Goal: Task Accomplishment & Management: Use online tool/utility

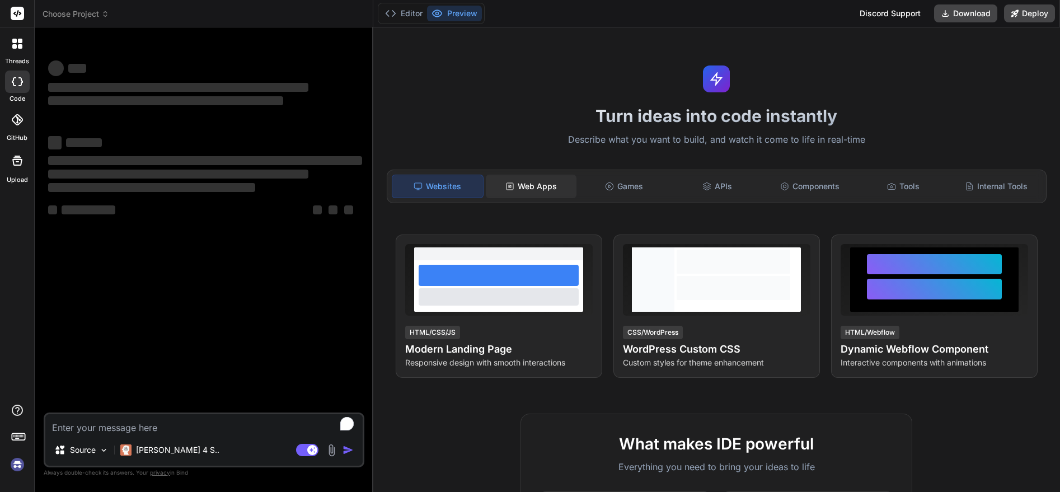
click at [526, 180] on div "Web Apps" at bounding box center [531, 186] width 91 height 23
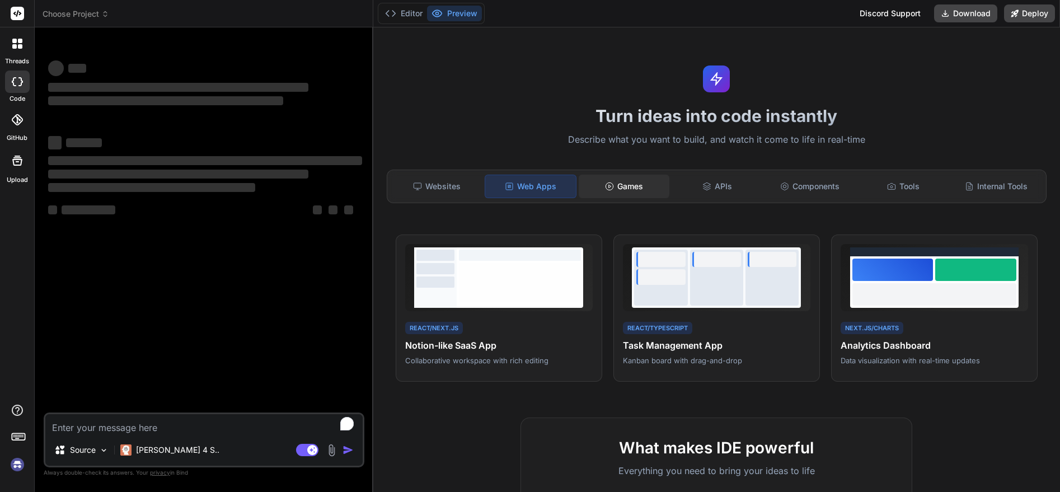
click at [621, 184] on div "Games" at bounding box center [624, 186] width 91 height 23
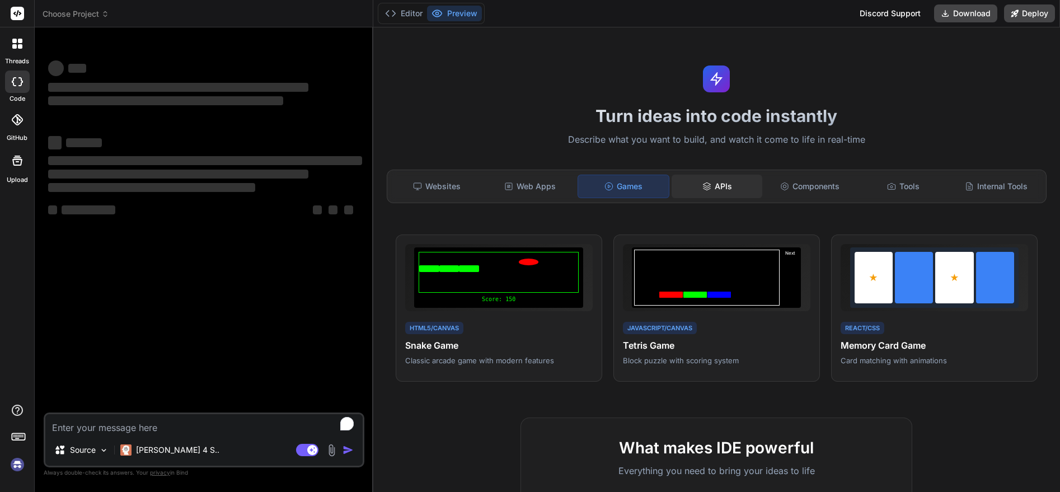
click at [721, 187] on div "APIs" at bounding box center [716, 186] width 91 height 23
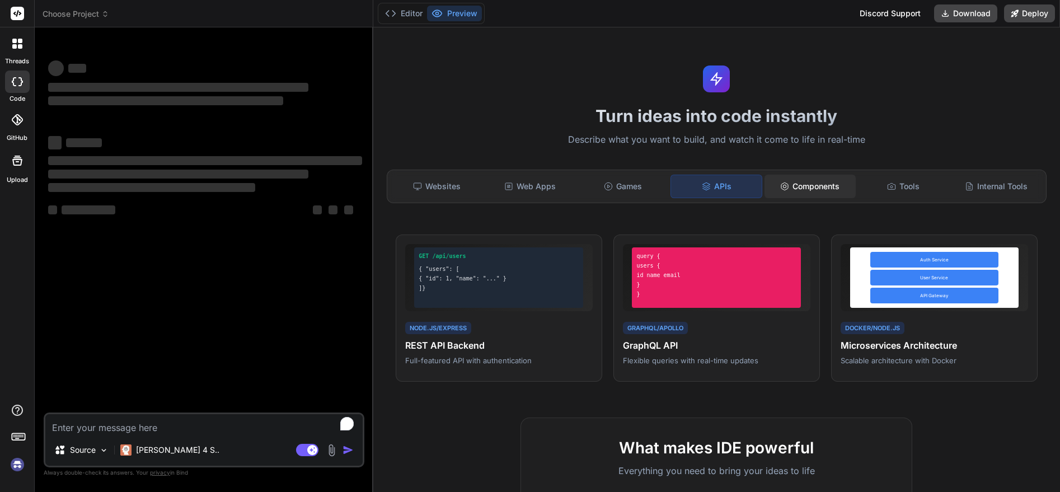
click at [821, 188] on div "Components" at bounding box center [809, 186] width 91 height 23
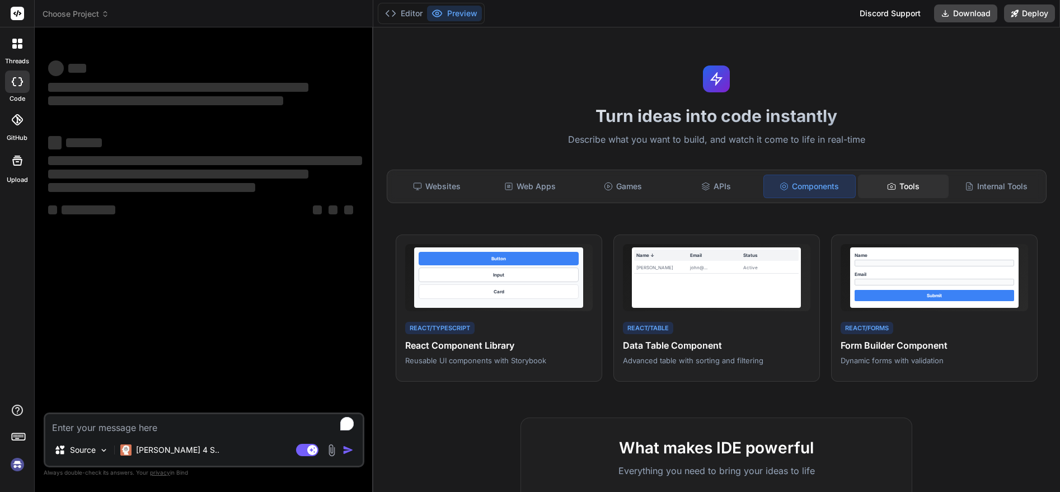
drag, startPoint x: 914, startPoint y: 188, endPoint x: 920, endPoint y: 189, distance: 5.7
click at [915, 188] on div "Tools" at bounding box center [903, 186] width 91 height 23
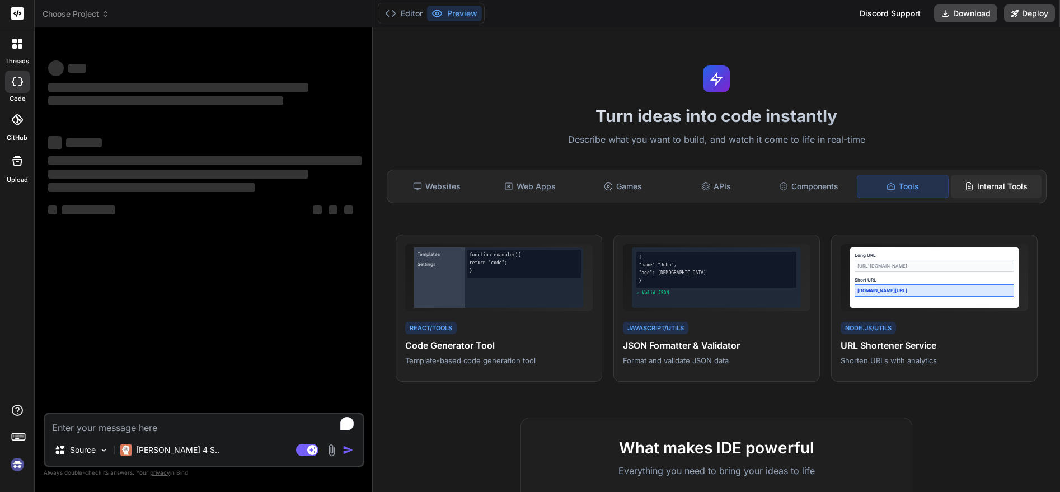
click at [989, 191] on div "Internal Tools" at bounding box center [996, 186] width 91 height 23
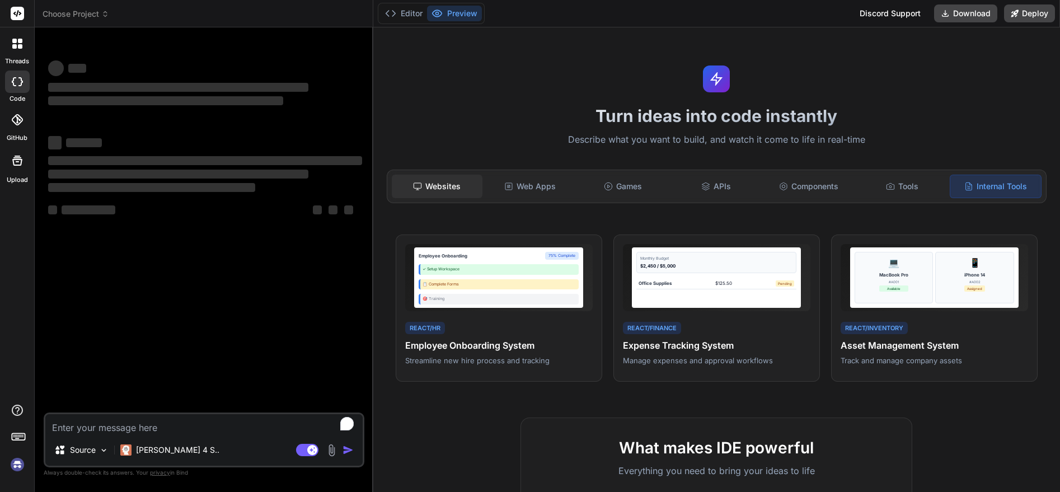
click at [425, 191] on div "Websites" at bounding box center [437, 186] width 91 height 23
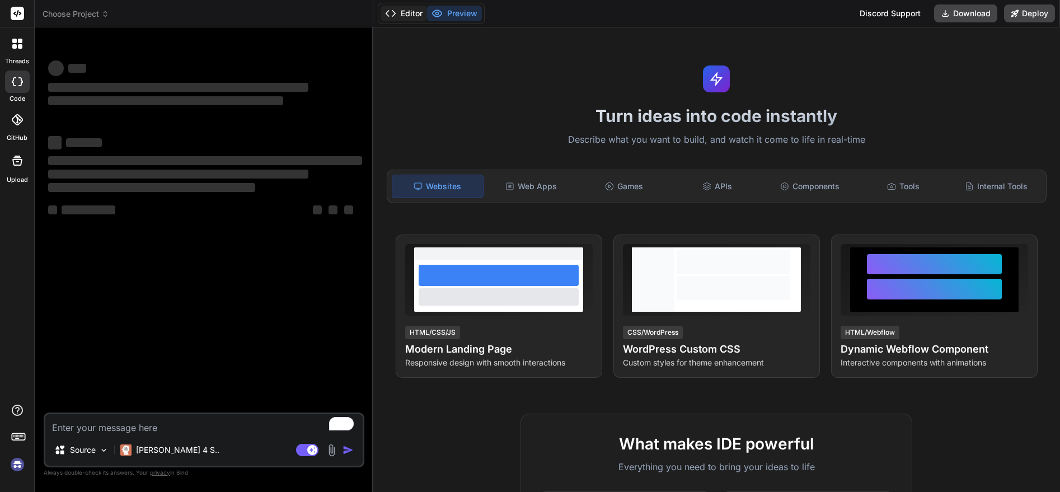
click at [401, 16] on button "Editor" at bounding box center [403, 14] width 46 height 16
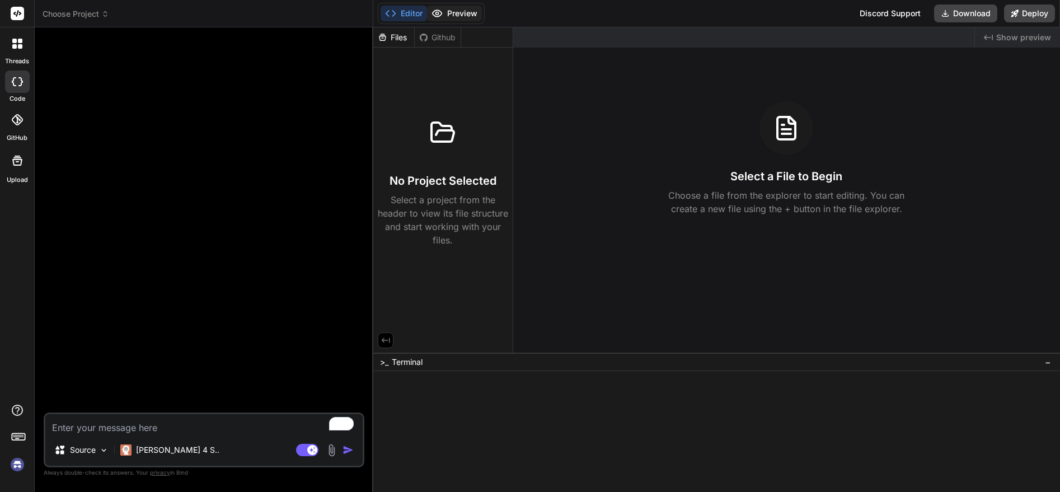
click at [446, 16] on button "Preview" at bounding box center [454, 14] width 55 height 16
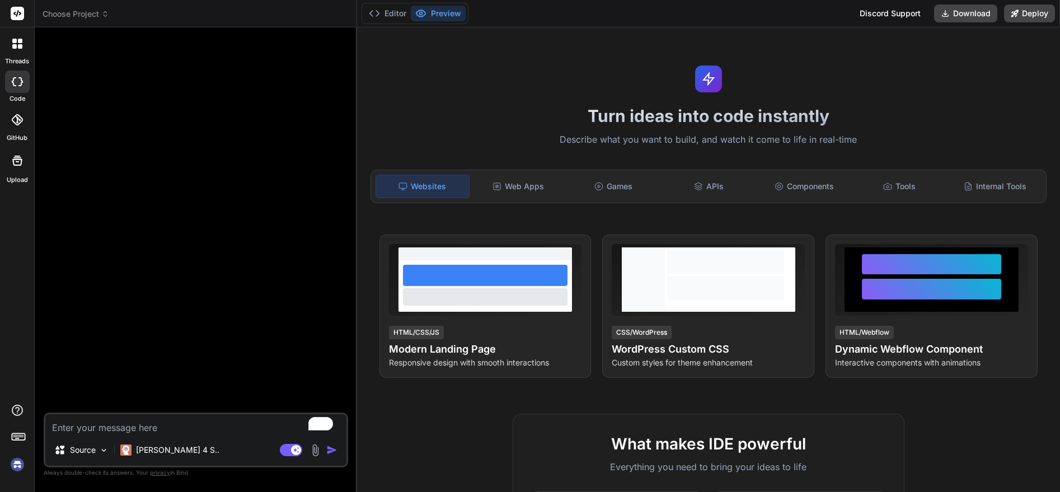
drag, startPoint x: 372, startPoint y: 120, endPoint x: 333, endPoint y: 135, distance: 41.3
click at [333, 135] on div "Bind AI Web Search Created with Pixso. Code Generator Source [PERSON_NAME] 4 S.…" at bounding box center [196, 259] width 322 height 464
click at [158, 450] on p "[PERSON_NAME] 4 S.." at bounding box center [177, 449] width 83 height 11
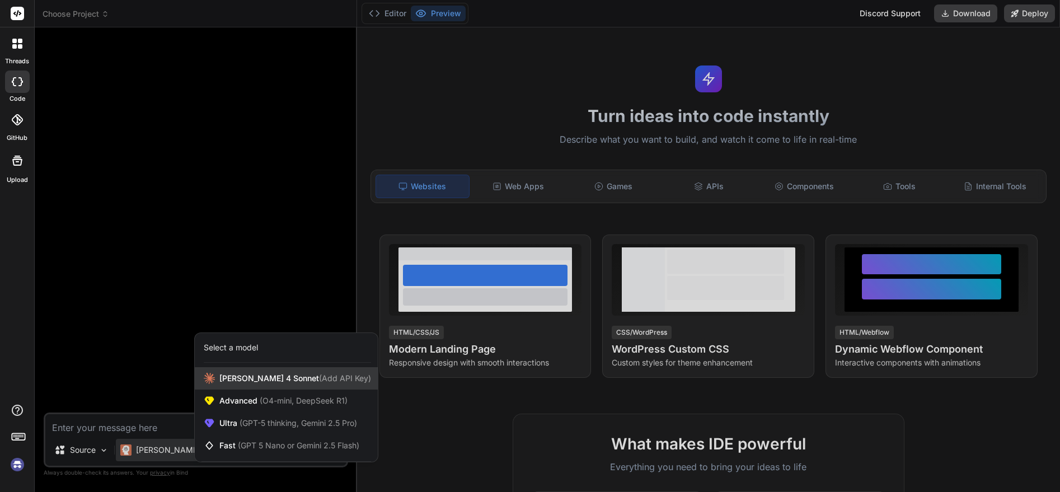
click at [240, 375] on span "[PERSON_NAME] 4 Sonnet (Add API Key)" at bounding box center [295, 378] width 152 height 11
type textarea "x"
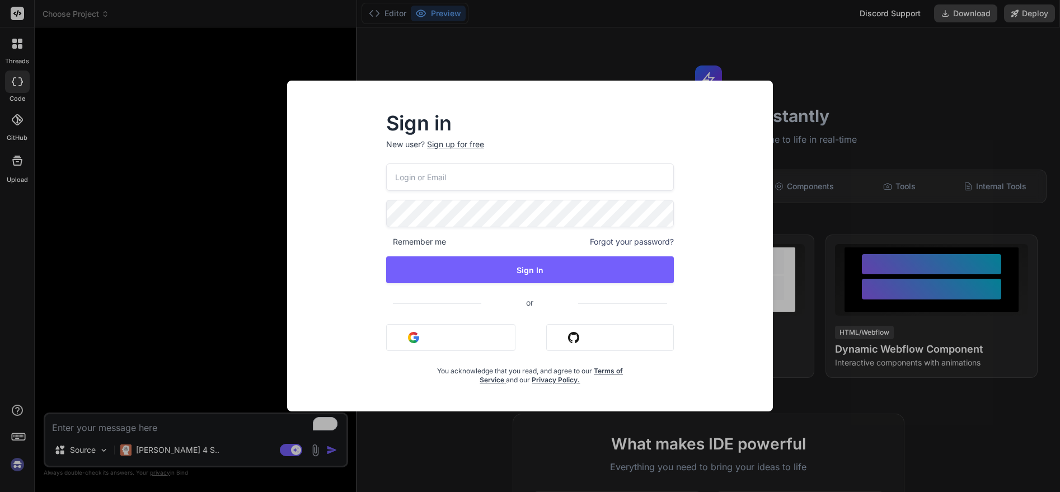
click at [446, 341] on button "Sign in with Google" at bounding box center [450, 337] width 129 height 27
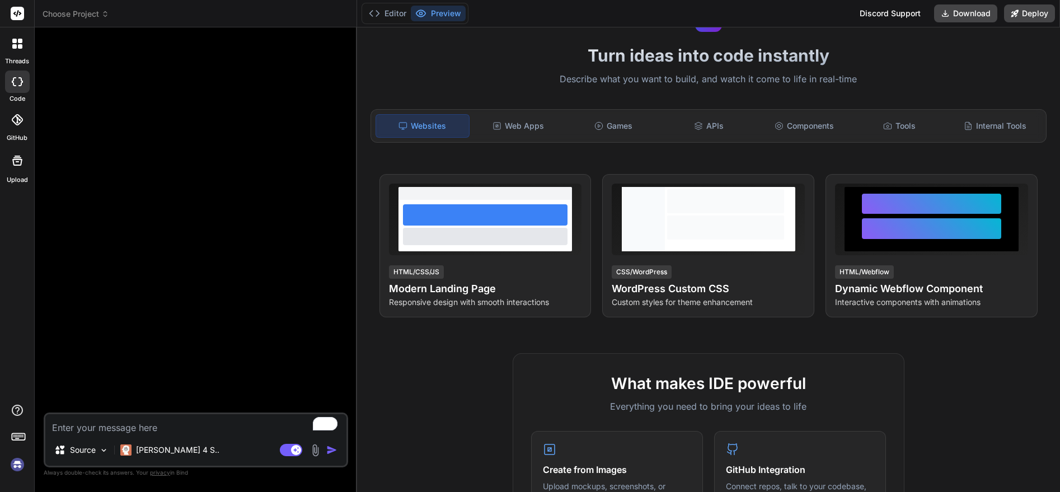
scroll to position [56, 0]
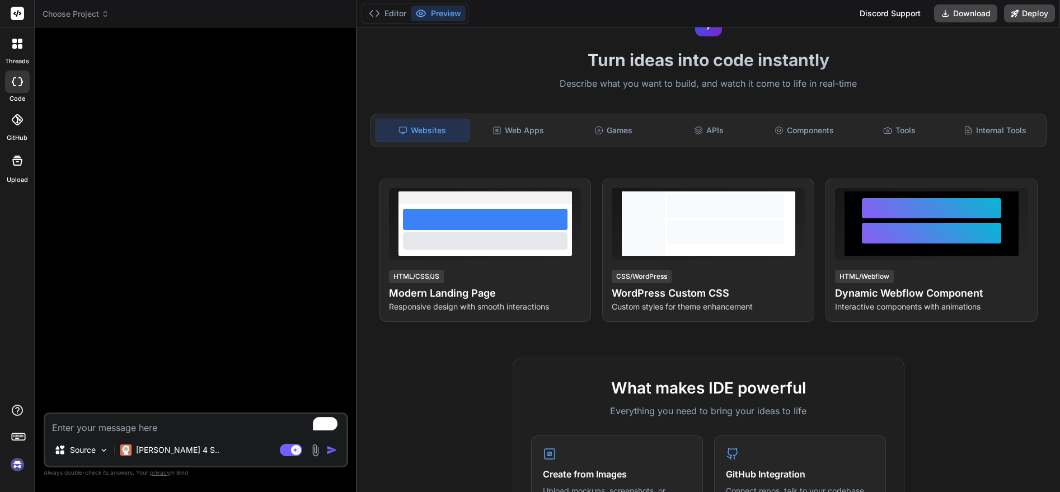
click at [18, 467] on img at bounding box center [17, 464] width 19 height 19
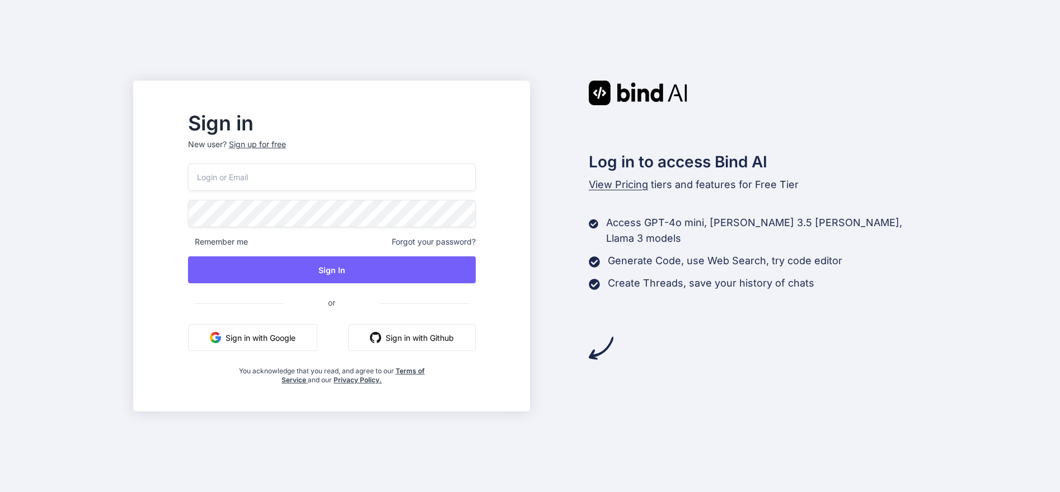
click at [270, 329] on button "Sign in with Google" at bounding box center [252, 337] width 129 height 27
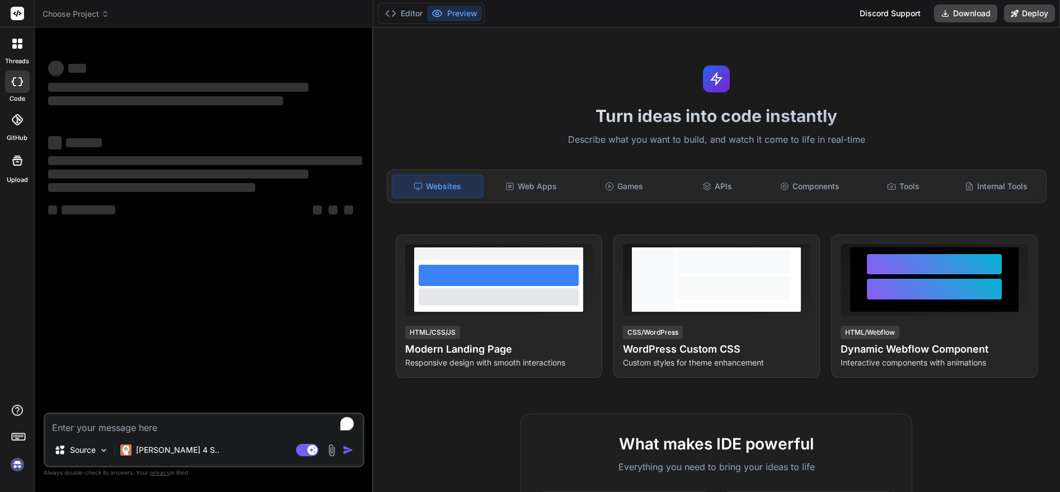
click at [16, 461] on img at bounding box center [17, 464] width 19 height 19
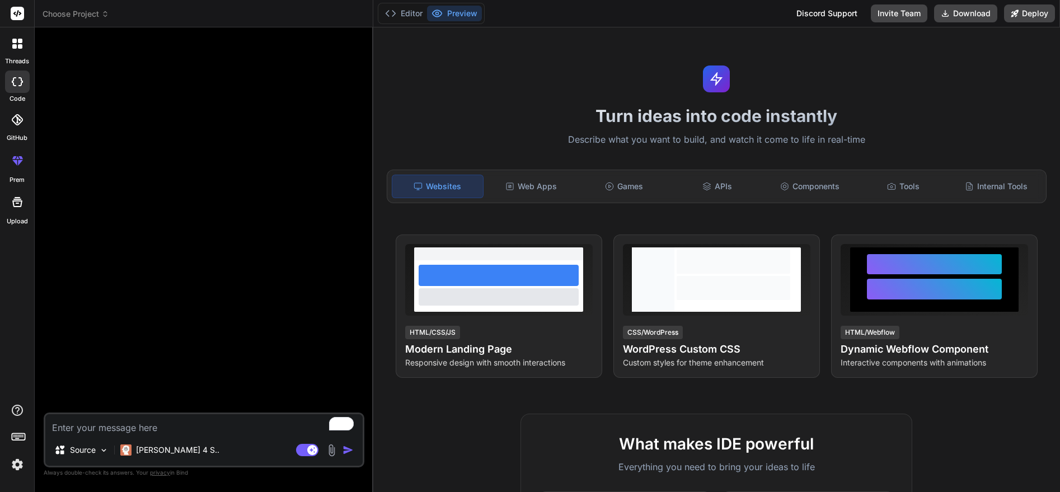
click at [15, 463] on img at bounding box center [17, 464] width 19 height 19
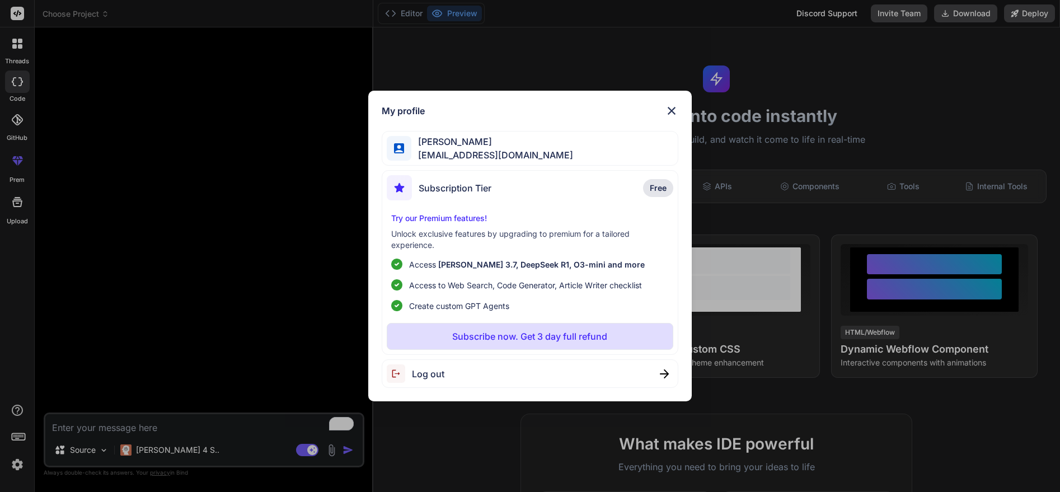
click at [672, 111] on img at bounding box center [671, 110] width 13 height 13
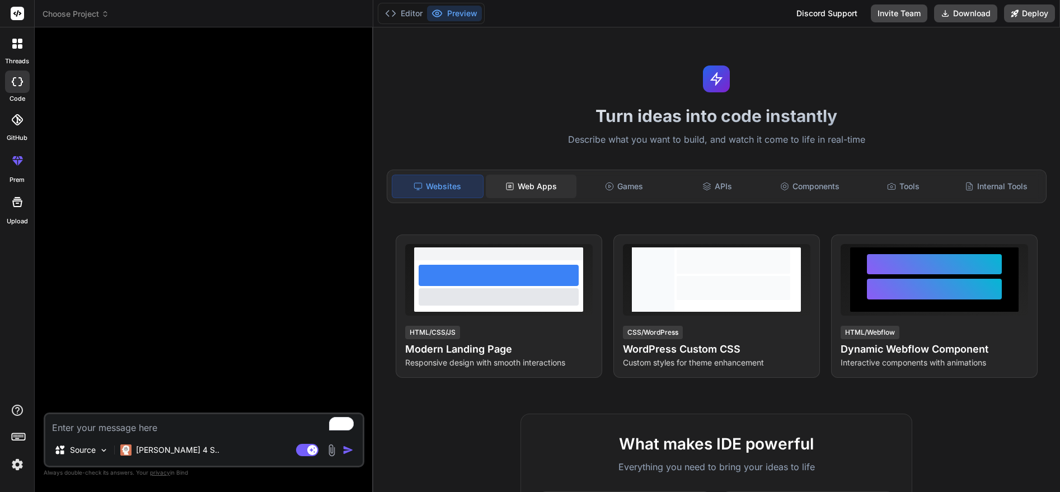
click at [550, 190] on div "Web Apps" at bounding box center [531, 186] width 91 height 23
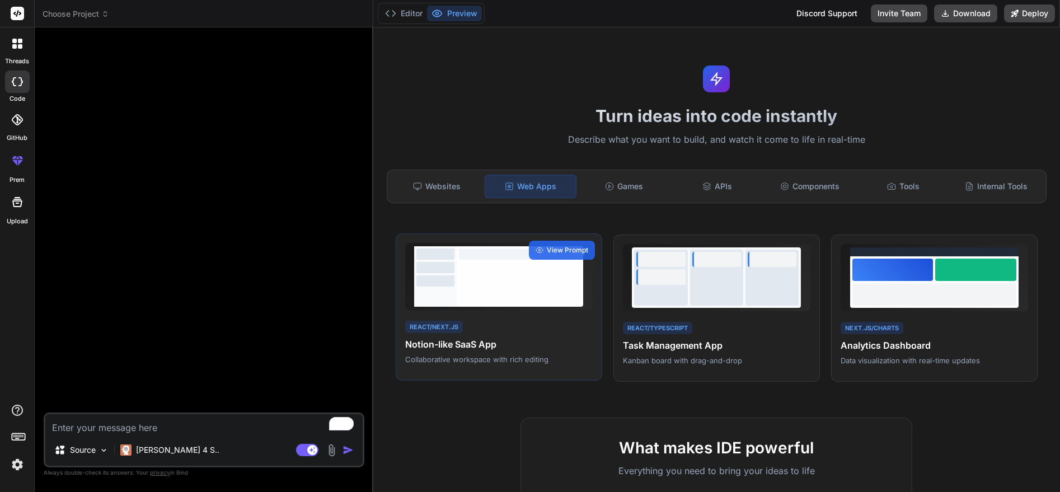
click at [511, 271] on div at bounding box center [520, 281] width 122 height 39
click at [558, 252] on span "View Prompt" at bounding box center [567, 250] width 41 height 10
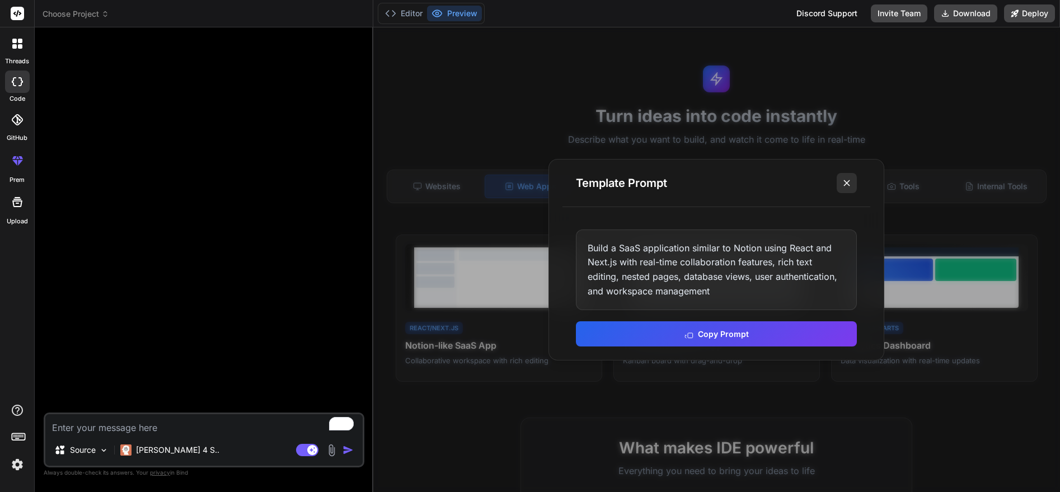
click at [845, 183] on icon at bounding box center [846, 182] width 11 height 11
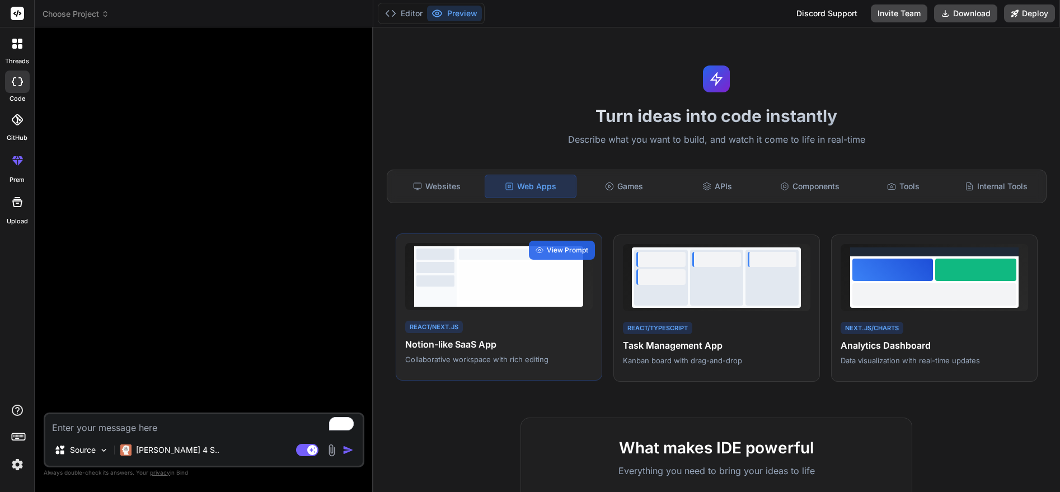
click at [478, 306] on div at bounding box center [520, 276] width 126 height 60
click at [461, 344] on h4 "Notion-like SaaS App" at bounding box center [498, 343] width 187 height 13
click at [452, 337] on div "React/Next.js Notion-like SaaS App Collaborative workspace with rich editing" at bounding box center [498, 342] width 187 height 46
click at [551, 248] on span "View Prompt" at bounding box center [567, 250] width 41 height 10
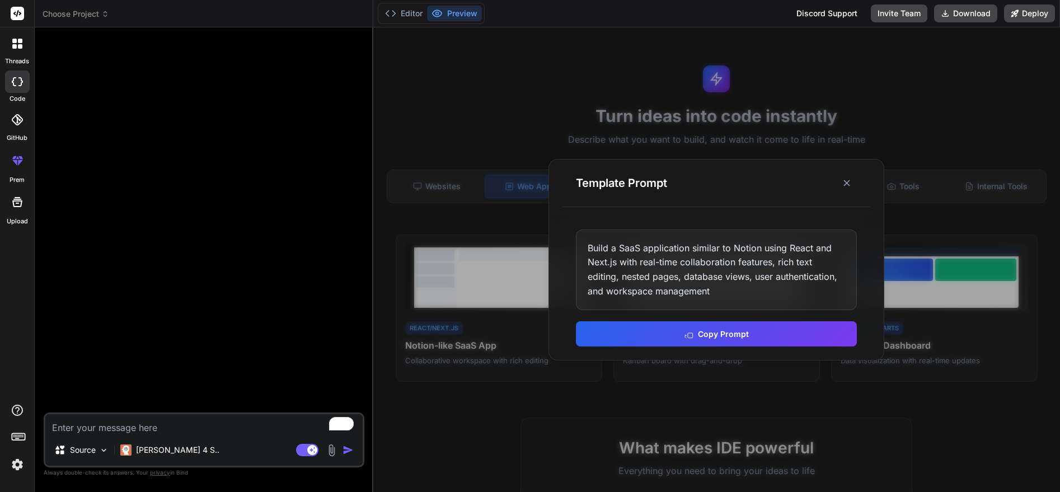
click at [668, 276] on div "Build a SaaS application similar to Notion using React and Next.js with real-ti…" at bounding box center [716, 269] width 281 height 81
click at [716, 336] on button "Copy Prompt" at bounding box center [716, 332] width 281 height 25
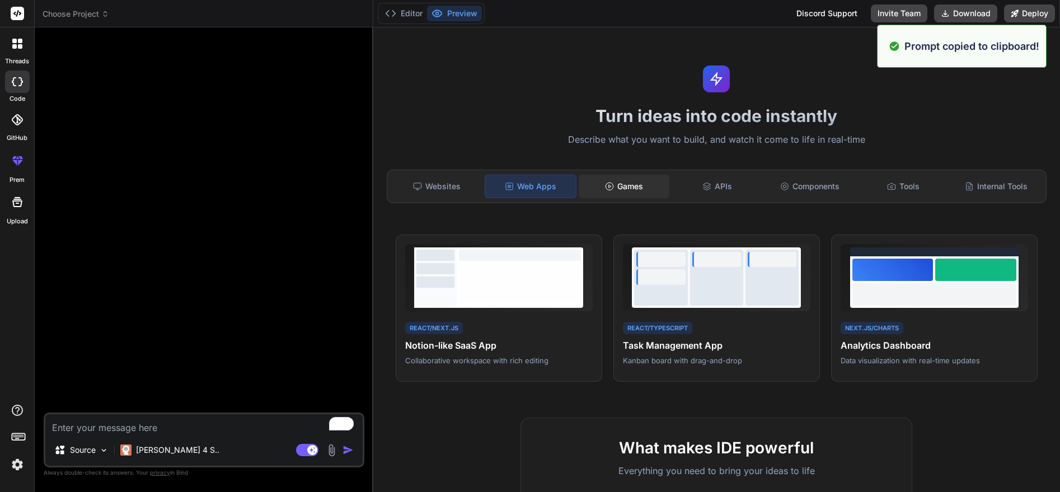
click at [636, 186] on div "Games" at bounding box center [624, 186] width 91 height 23
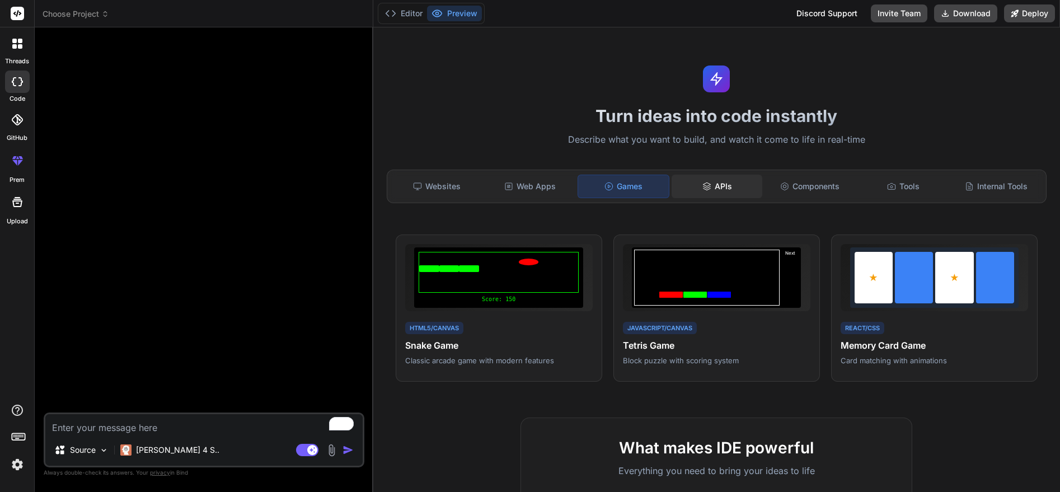
click at [730, 189] on div "APIs" at bounding box center [716, 186] width 91 height 23
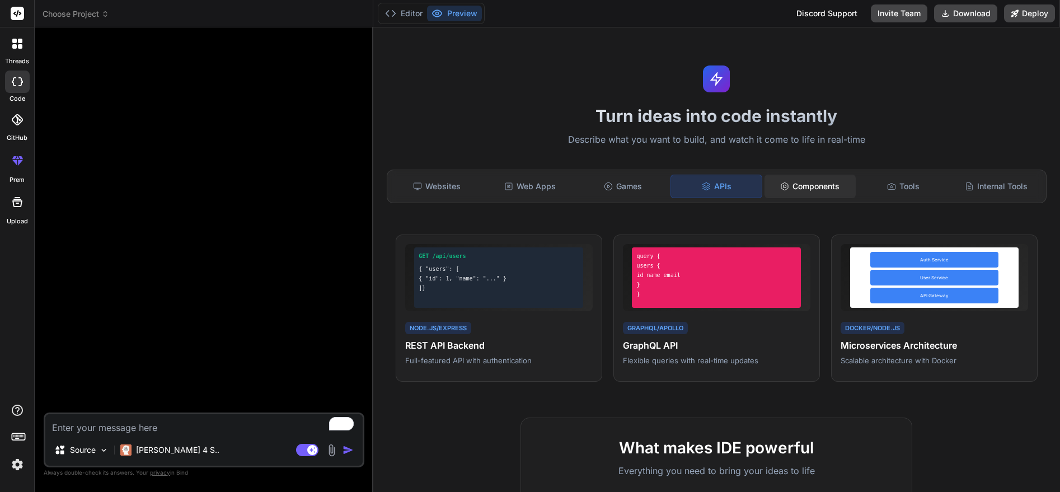
click at [813, 195] on div "Components" at bounding box center [809, 186] width 91 height 23
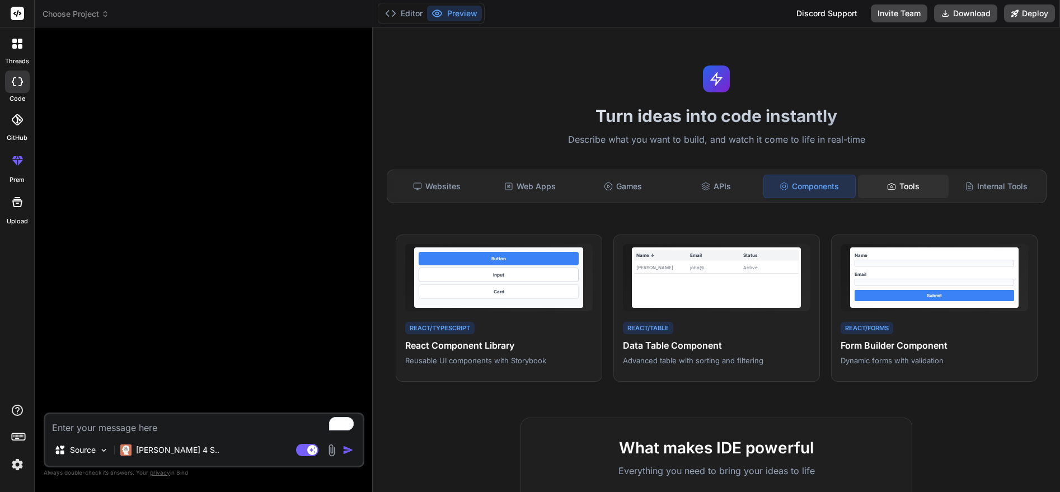
click at [899, 192] on div "Tools" at bounding box center [903, 186] width 91 height 23
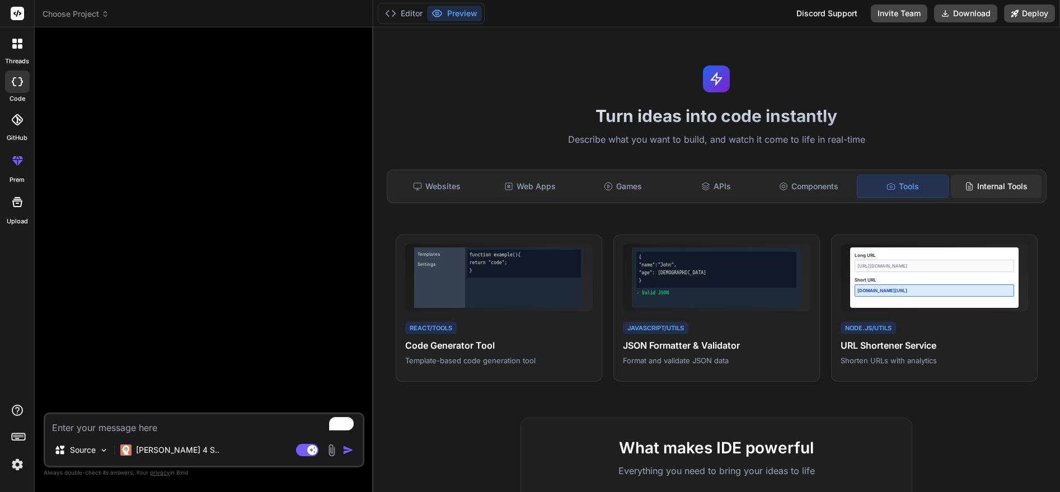
click at [979, 192] on div "Internal Tools" at bounding box center [996, 186] width 91 height 23
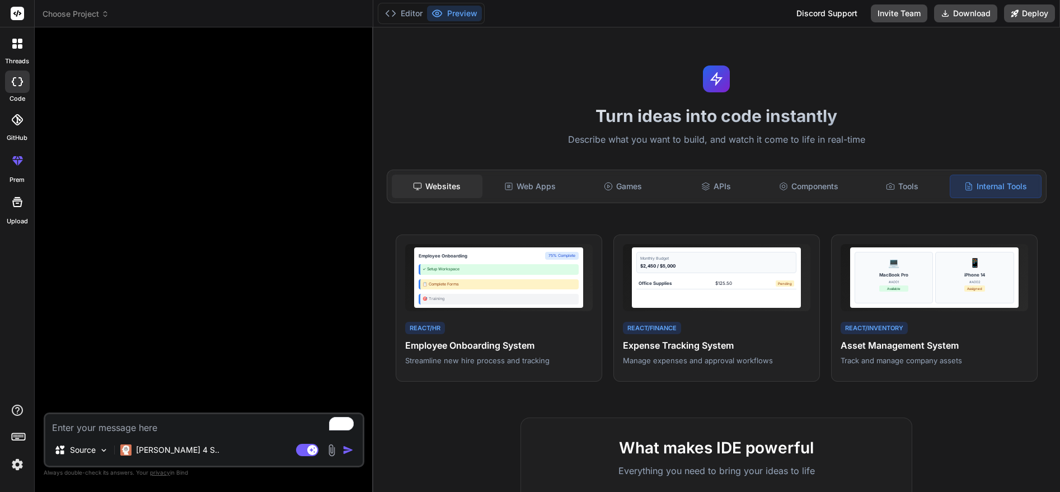
click at [431, 189] on div "Websites" at bounding box center [437, 186] width 91 height 23
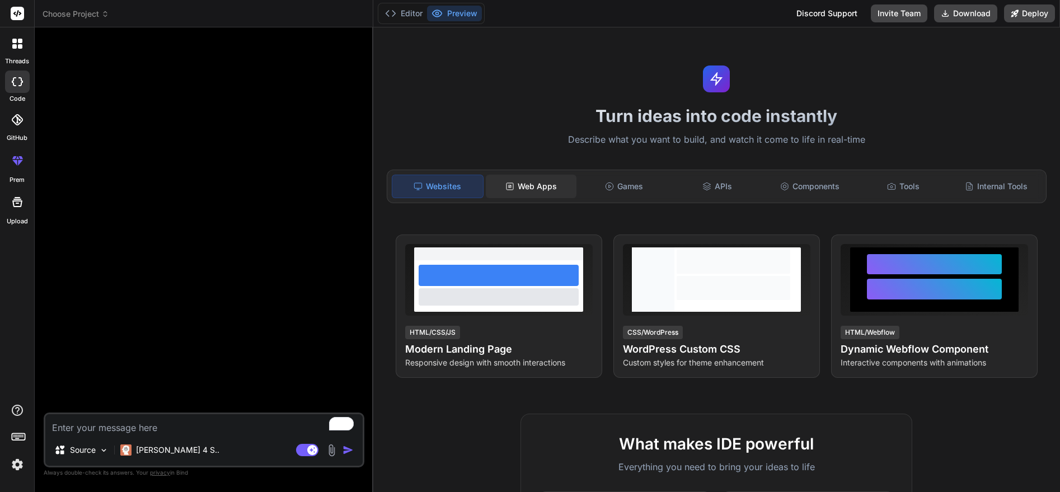
drag, startPoint x: 511, startPoint y: 183, endPoint x: 504, endPoint y: 195, distance: 13.8
click at [511, 183] on rect at bounding box center [509, 186] width 7 height 7
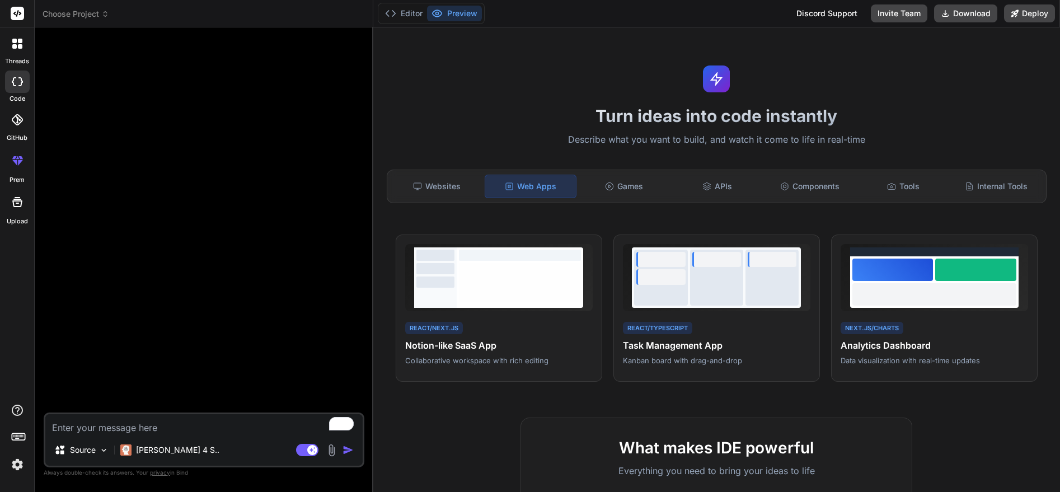
click at [107, 430] on textarea "To enrich screen reader interactions, please activate Accessibility in Grammarl…" at bounding box center [203, 424] width 317 height 20
click at [98, 447] on div "Source" at bounding box center [81, 450] width 63 height 22
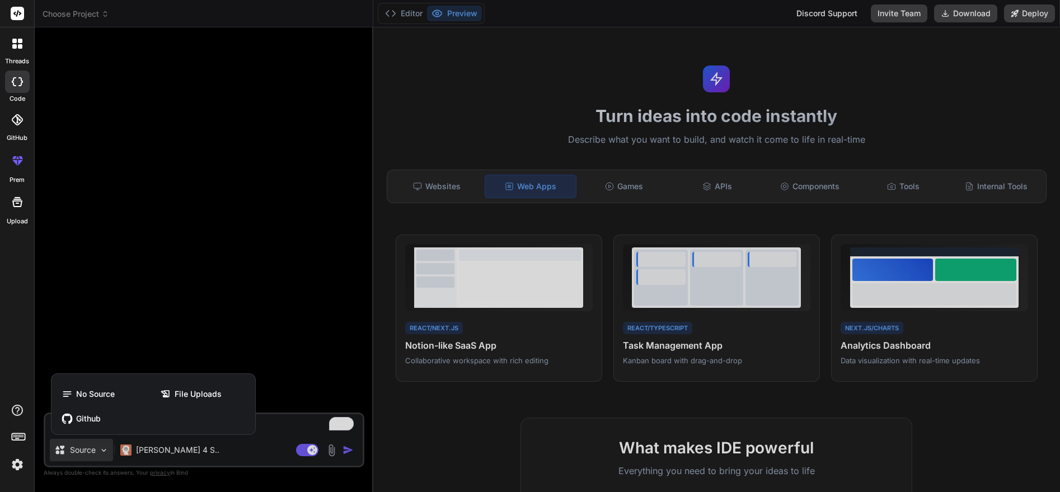
click at [254, 450] on div at bounding box center [530, 246] width 1060 height 492
type textarea "x"
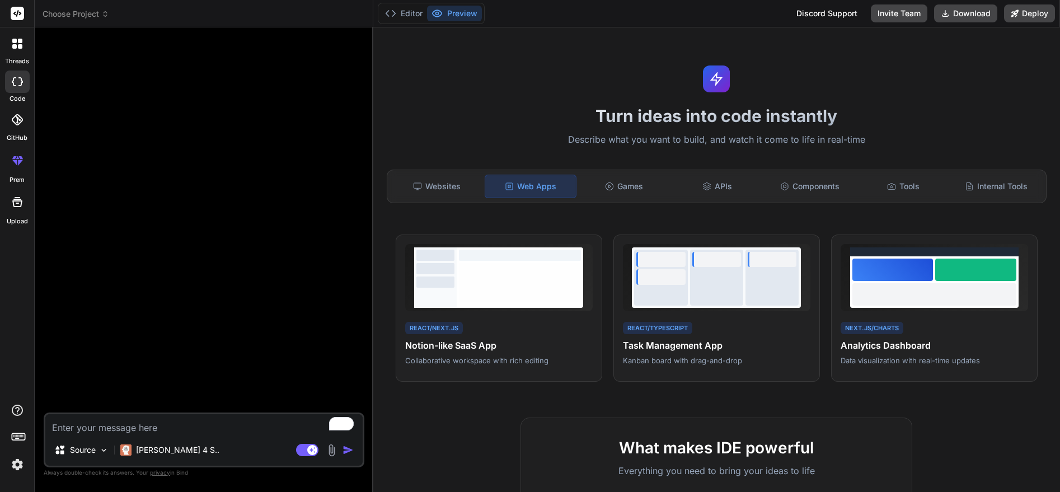
click at [238, 424] on textarea "To enrich screen reader interactions, please activate Accessibility in Grammarl…" at bounding box center [203, 424] width 317 height 20
click at [208, 424] on textarea "To enrich screen reader interactions, please activate Accessibility in Grammarl…" at bounding box center [203, 424] width 317 height 20
paste textarea "Build a SaaS application similar to Notion using React and Next.js with real-ti…"
type textarea "Build a SaaS application similar to Notion using React and Next.js with real-ti…"
type textarea "x"
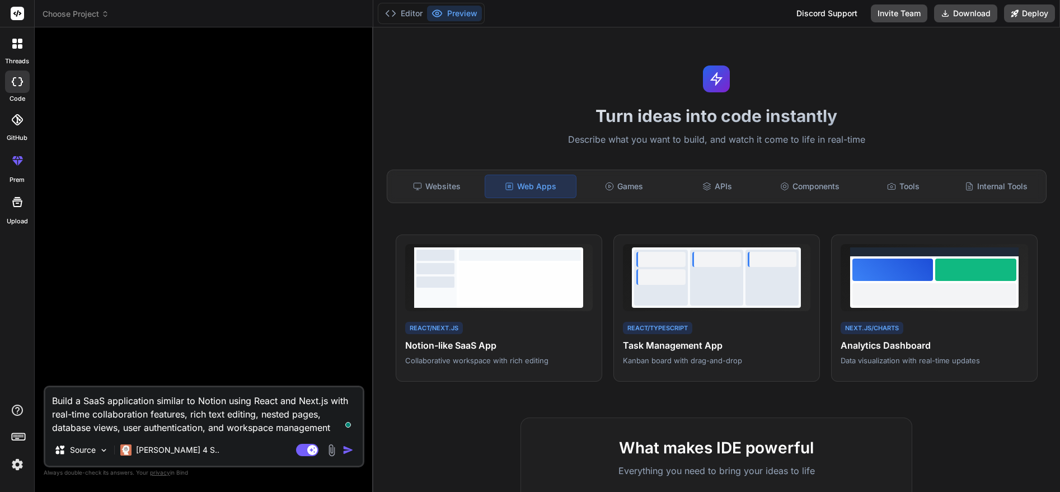
type textarea "Build a SaaS application similar to Notion using React and Next.js with real-ti…"
click at [344, 447] on img "button" at bounding box center [347, 449] width 11 height 11
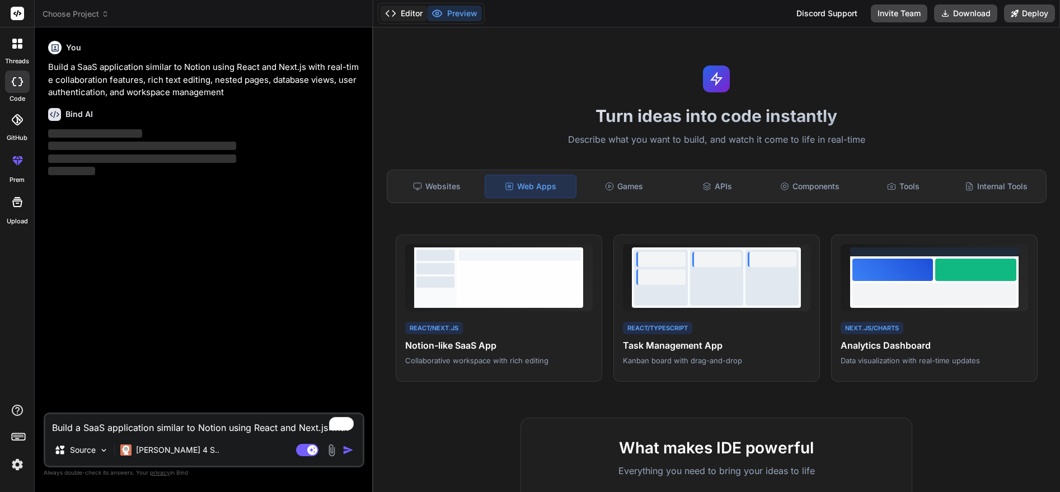
click at [409, 15] on button "Editor" at bounding box center [403, 14] width 46 height 16
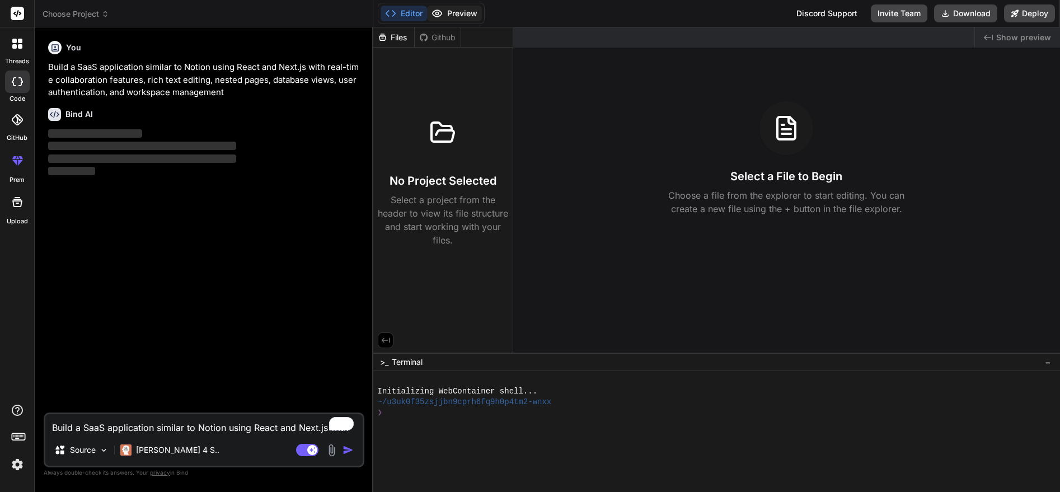
click at [439, 16] on icon at bounding box center [437, 13] width 10 height 7
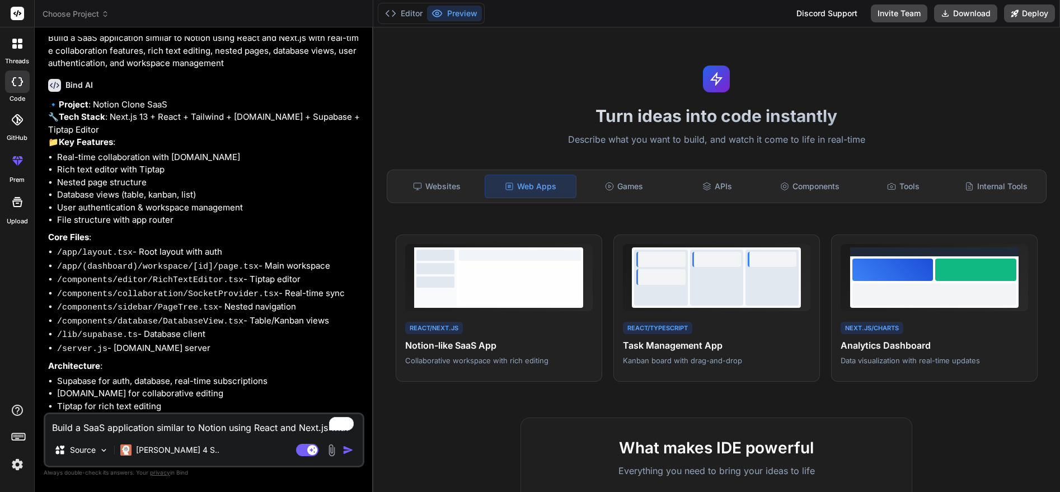
scroll to position [77, 0]
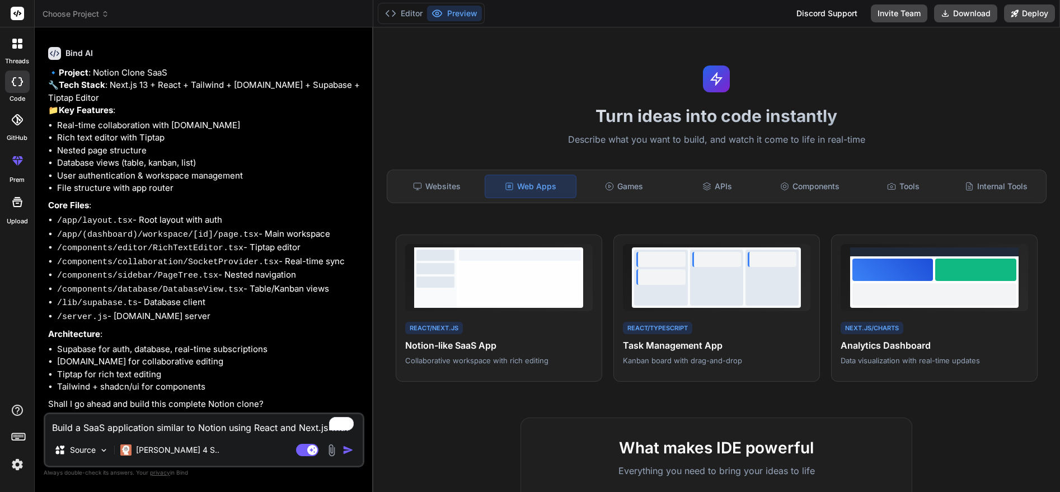
type textarea "x"
click at [197, 425] on textarea "Build a SaaS application similar to Notion using React and Next.js with real-ti…" at bounding box center [203, 424] width 317 height 20
type textarea "y"
type textarea "x"
type textarea "ye"
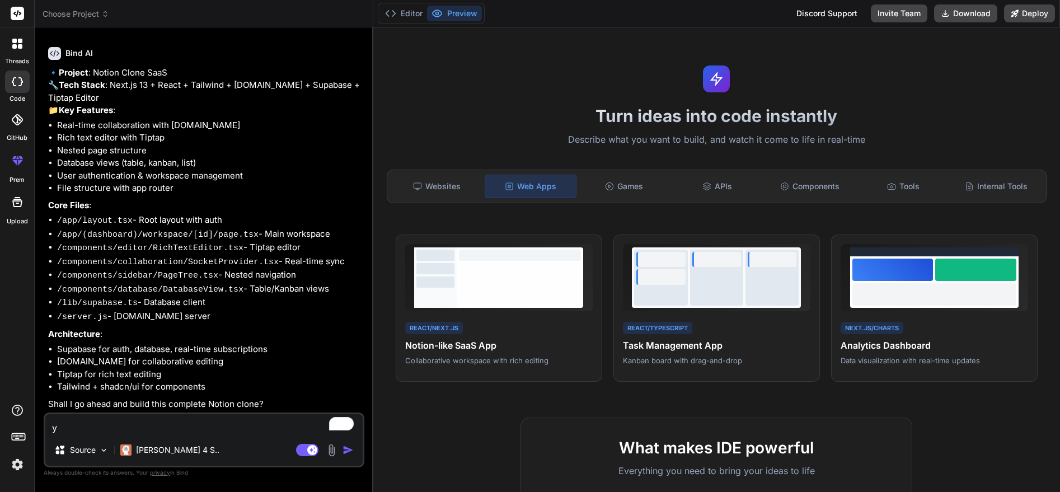
type textarea "x"
type textarea "yes"
type textarea "x"
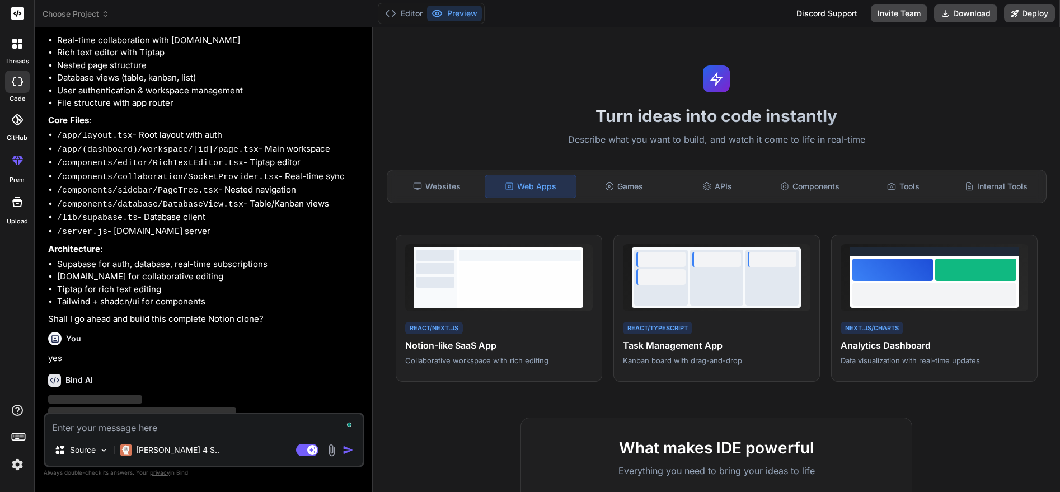
scroll to position [194, 0]
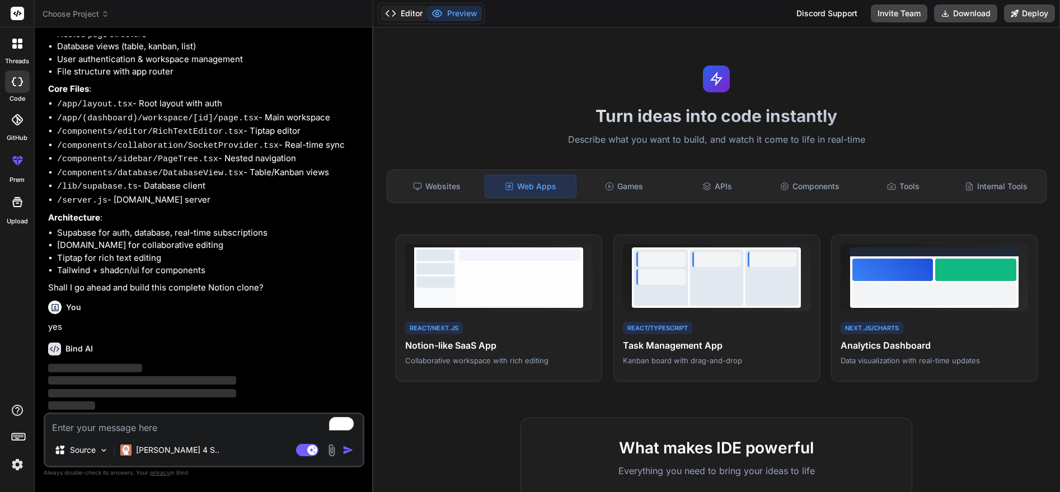
click at [408, 14] on button "Editor" at bounding box center [403, 14] width 46 height 16
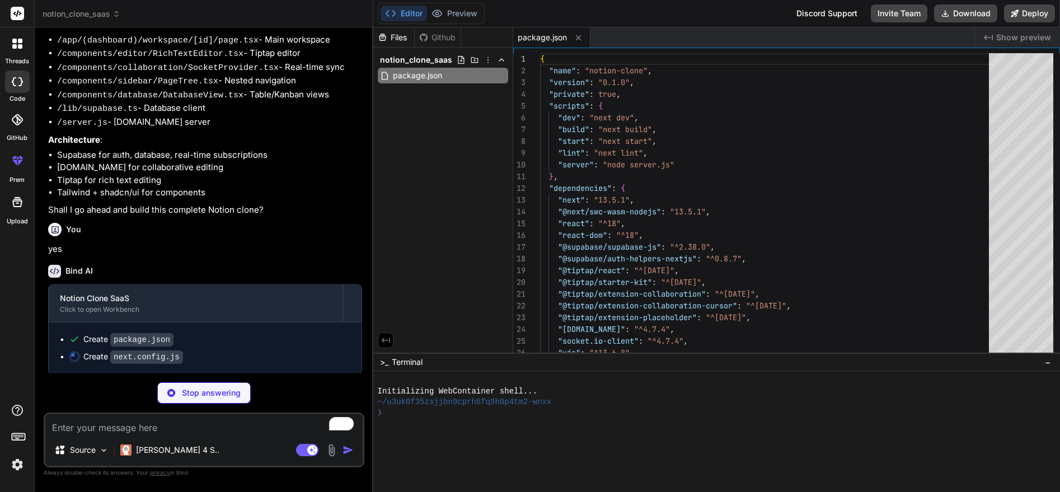
scroll to position [272, 0]
type textarea "x"
type textarea "module.exports = nextConfig"
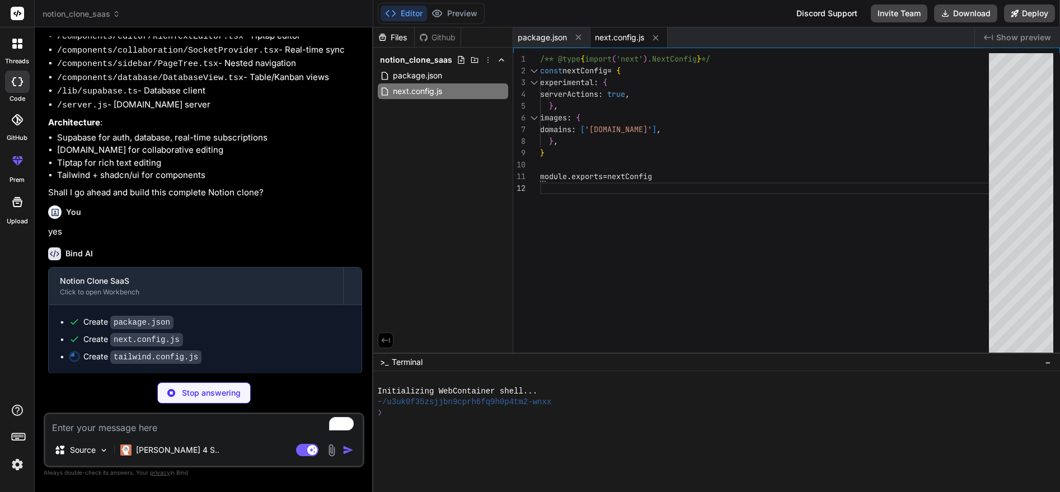
type textarea "x"
type textarea ""accordion-up": "accordion-up 0.2s ease-out", }, }, }, plugins: [], }"
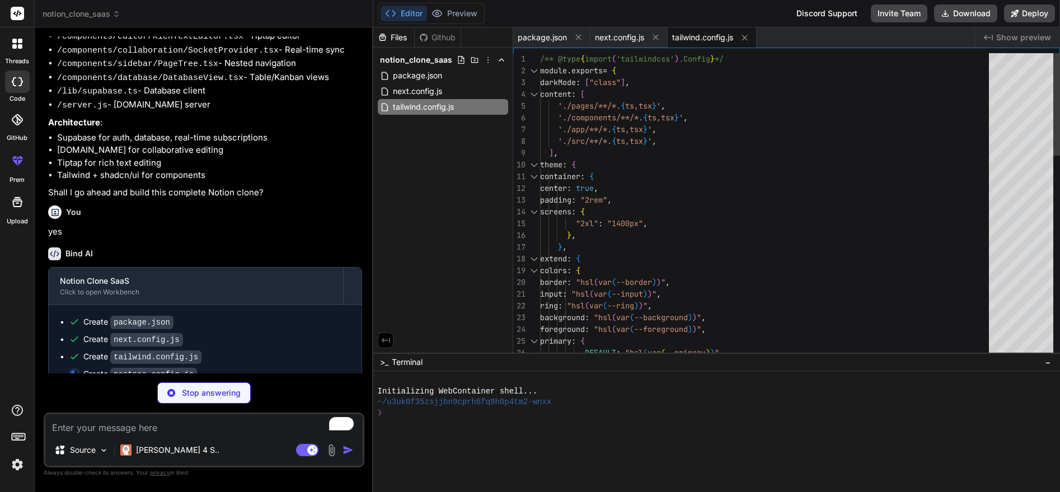
type textarea "x"
type textarea "module.exports = { plugins: { tailwindcss: {}, autoprefixer: {}, }, }"
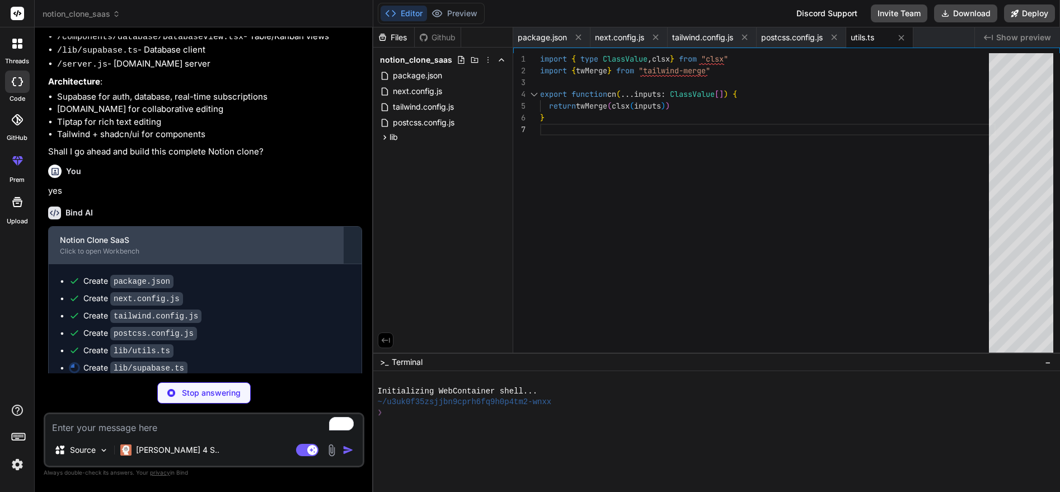
scroll to position [342, 0]
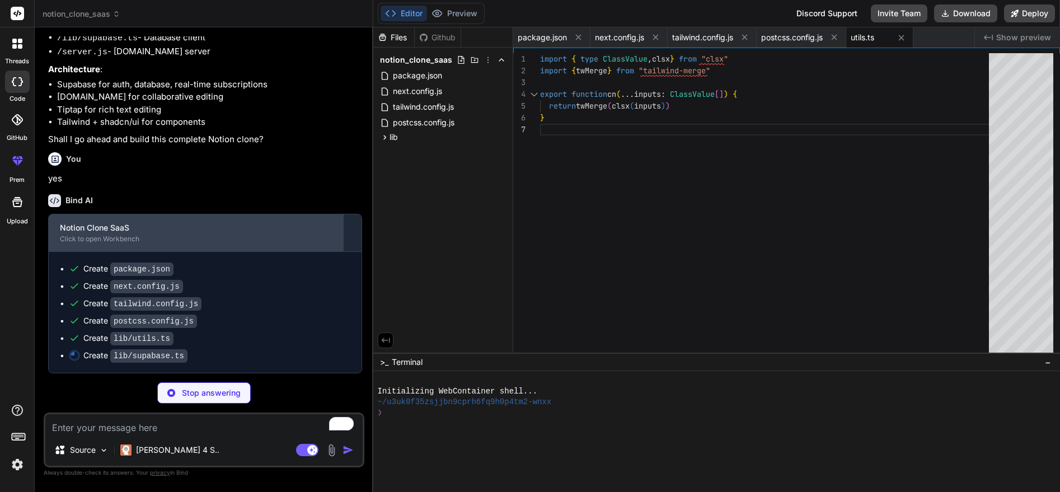
type textarea "x"
type textarea "data?: any created_at?: string updated_at?: string } } } } }"
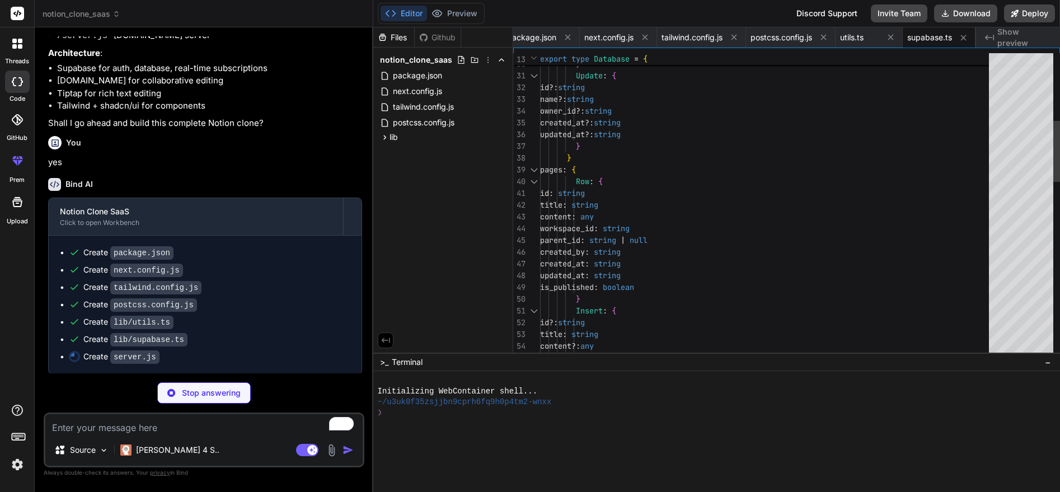
type textarea "x"
type textarea "})"
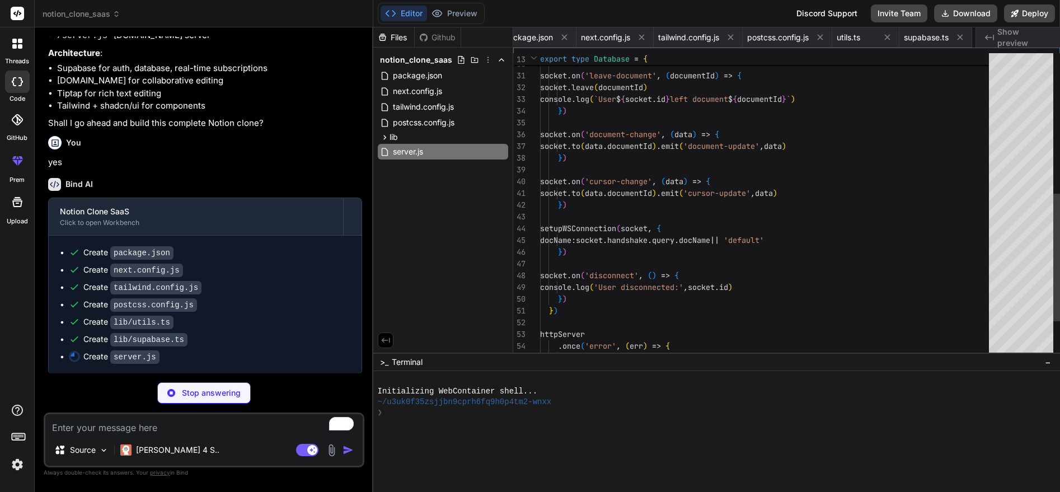
scroll to position [0, 81]
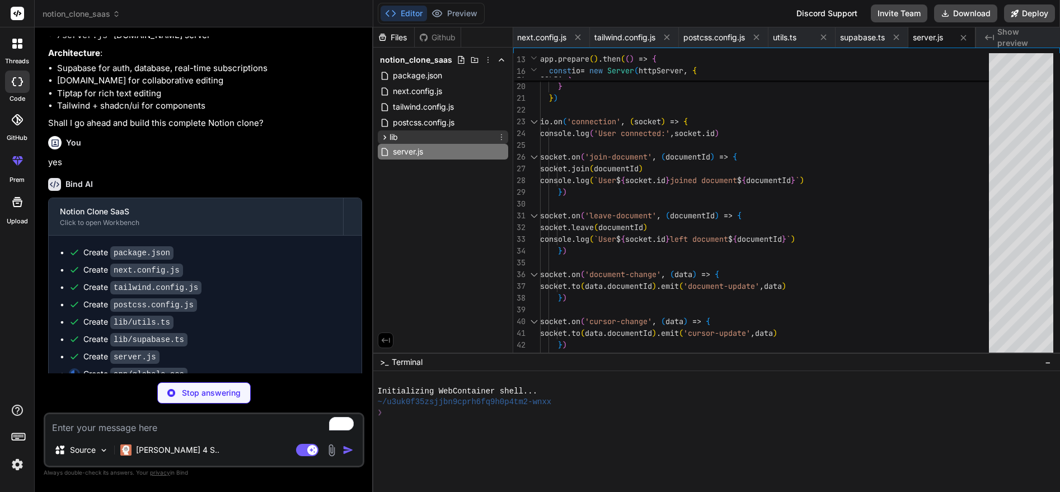
click at [386, 136] on icon at bounding box center [385, 138] width 10 height 10
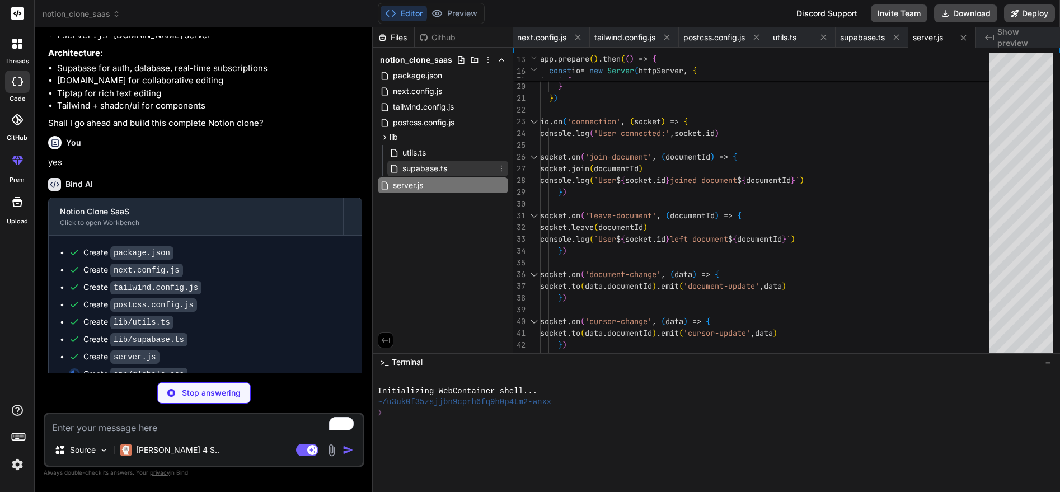
type textarea "x"
click at [416, 166] on span "supabase.ts" at bounding box center [424, 168] width 47 height 13
type textarea "data?: any created_at?: string updated_at?: string } } } } }"
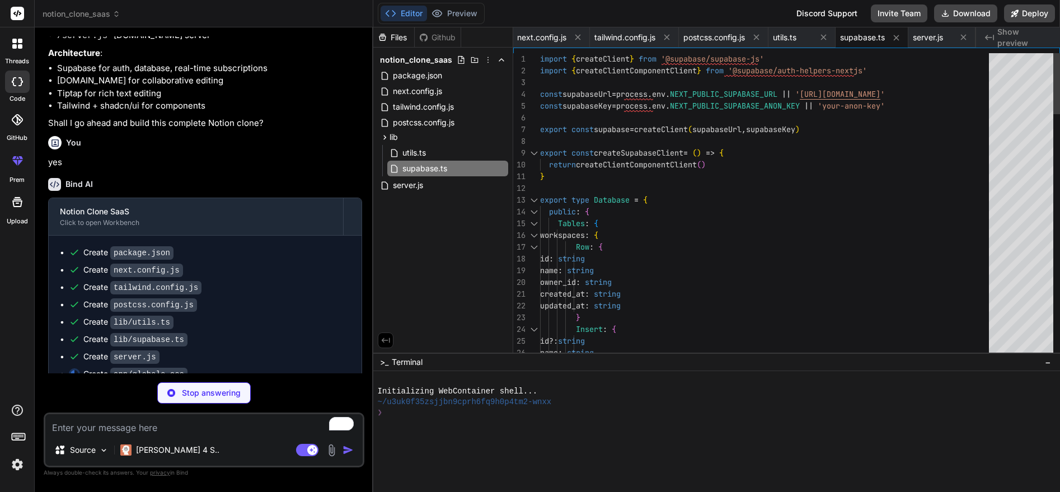
type textarea "x"
type textarea "font-weight: 600; line-height: normal; user-select: none; color: #0d0d0d; paddi…"
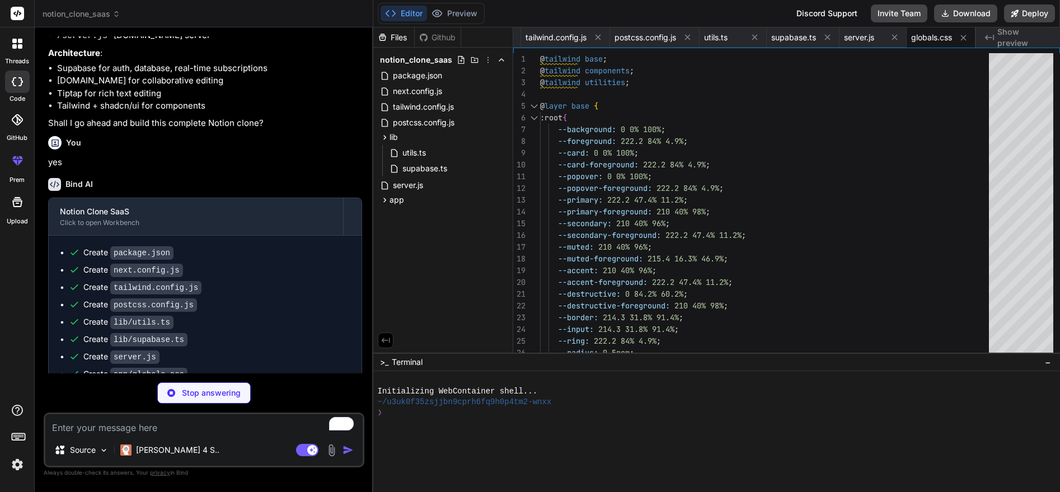
type textarea "x"
type textarea "<body className={inter.className}> <Providers> {children} </Providers> </body> …"
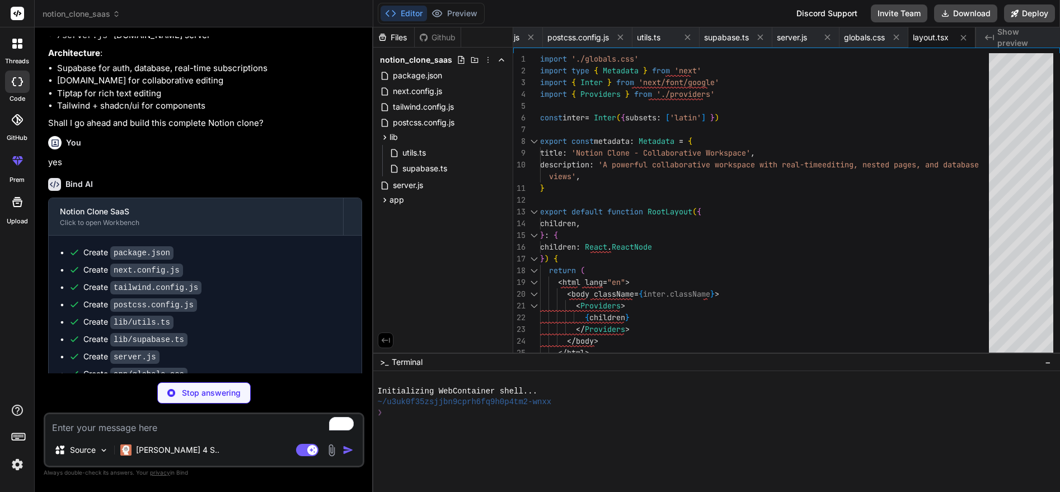
type textarea "x"
type textarea "return ( <SessionContextProvider supabaseClient={supabase}> <SocketProvider> {c…"
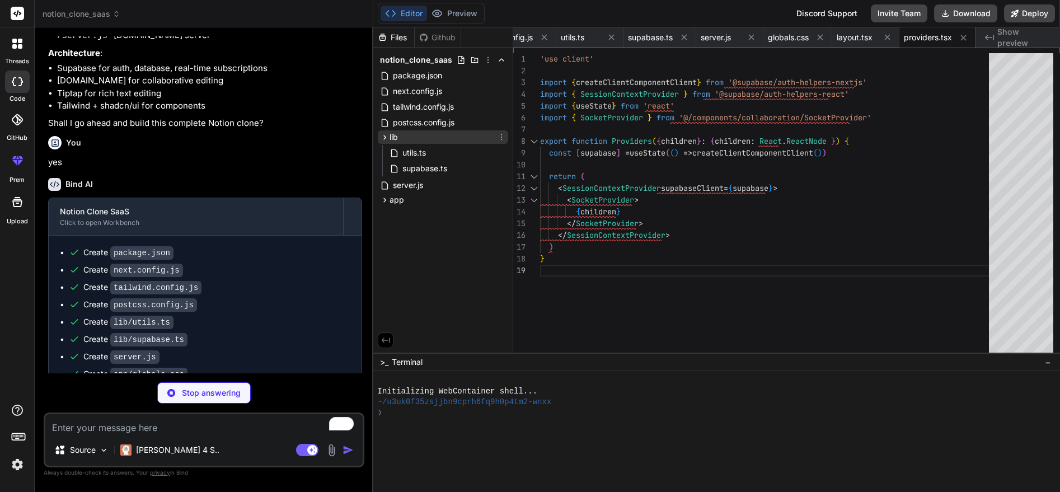
click at [385, 137] on icon at bounding box center [384, 137] width 3 height 4
click at [384, 167] on icon at bounding box center [385, 167] width 10 height 10
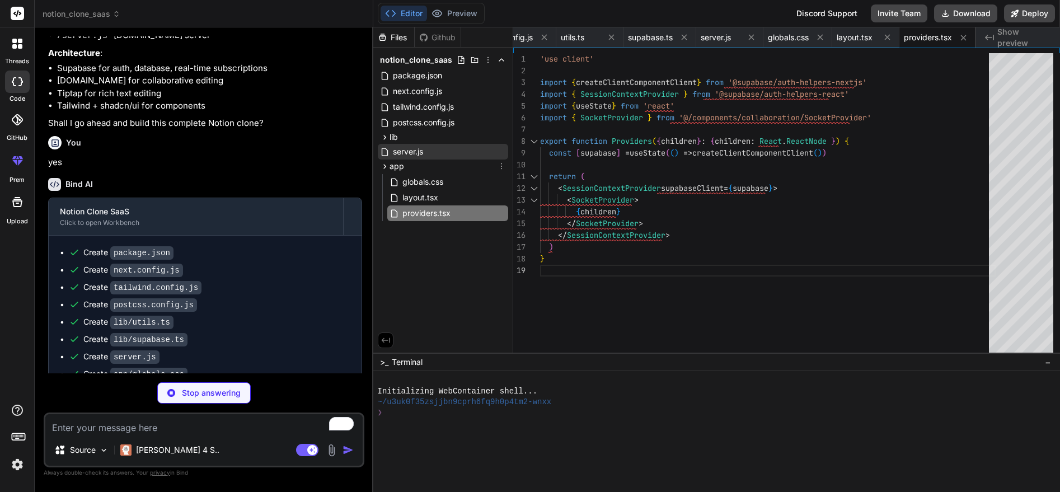
type textarea "x"
click at [410, 154] on span "server.js" at bounding box center [408, 151] width 32 height 13
type textarea "})"
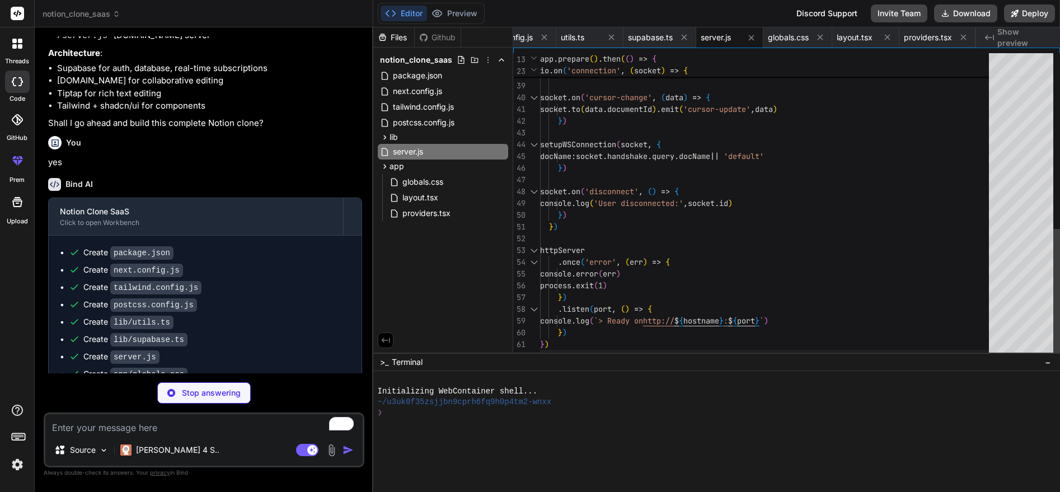
type textarea "x"
type textarea "</div> </div> </div> </div> ) }"
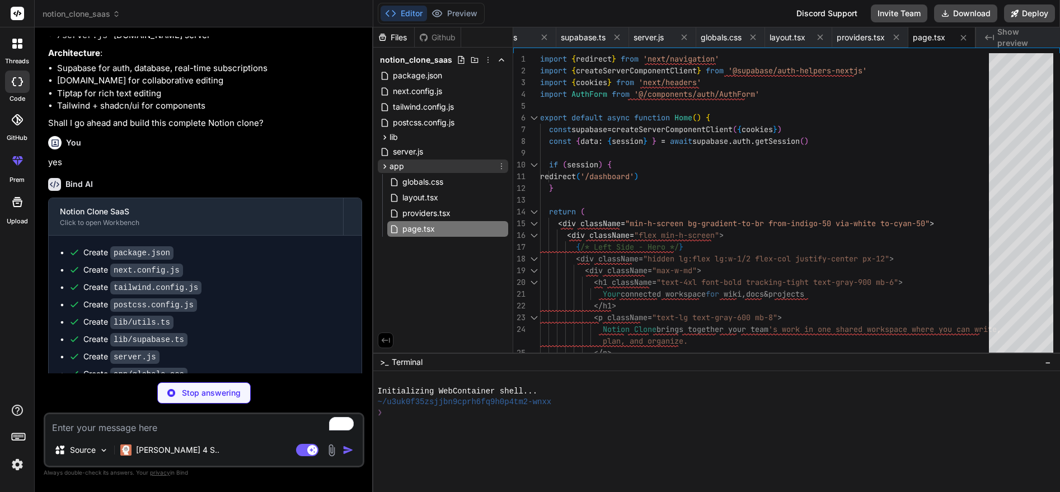
type textarea "x"
type textarea "<WorkspaceList userId={session.user.id} /> </div> </div> ) }"
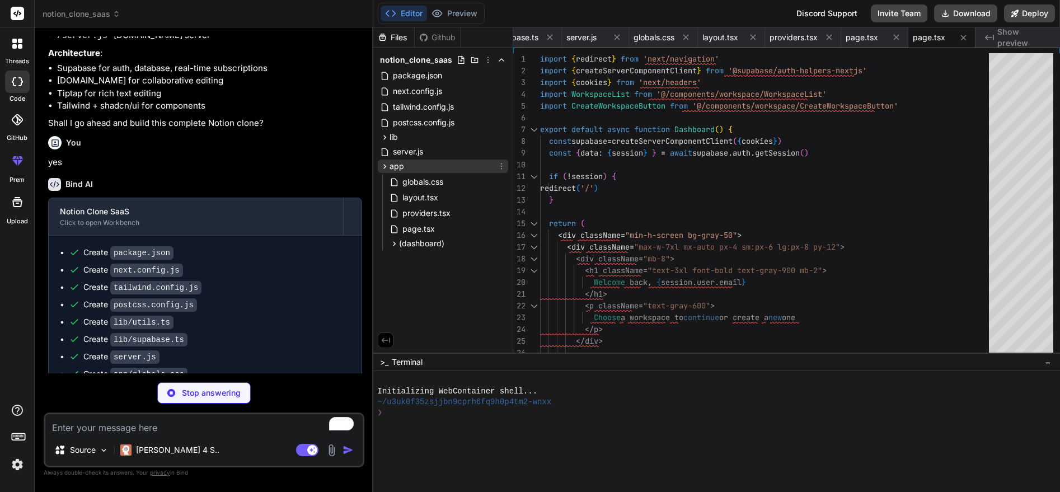
click at [384, 166] on icon at bounding box center [385, 167] width 10 height 10
type textarea "x"
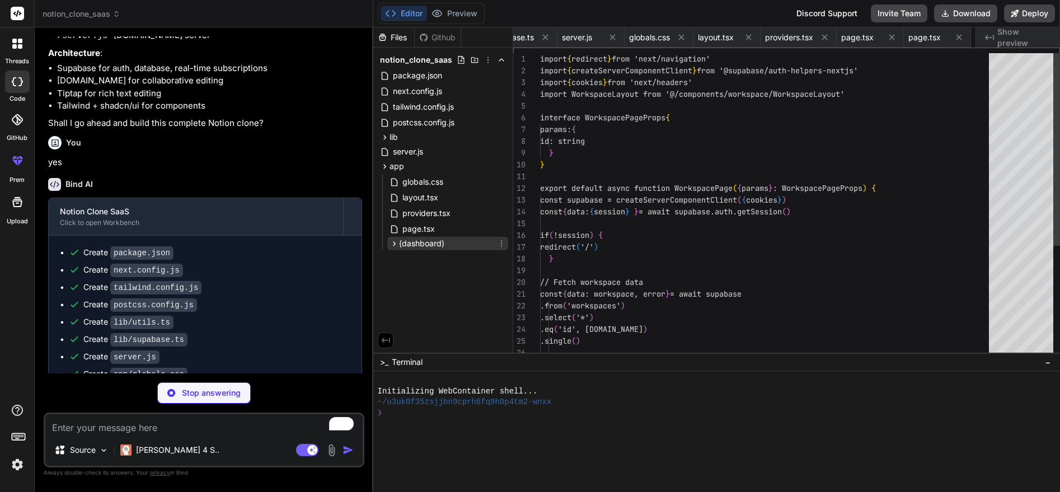
scroll to position [0, 496]
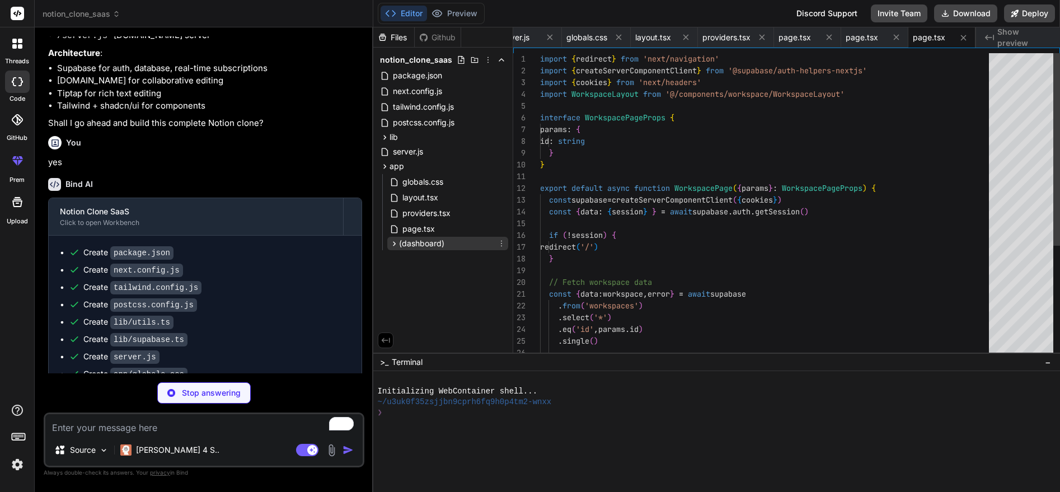
click at [391, 246] on icon at bounding box center [394, 244] width 10 height 10
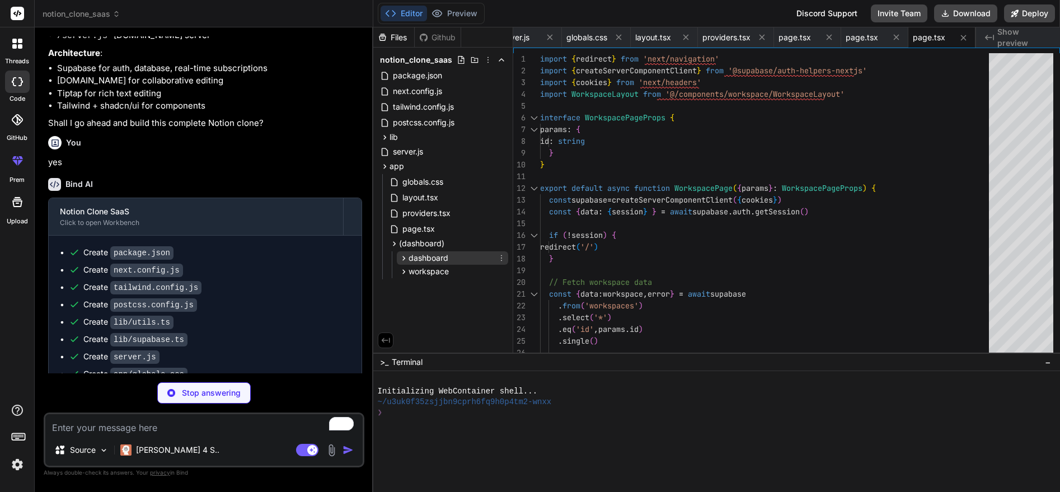
click at [405, 258] on icon at bounding box center [404, 258] width 10 height 10
click at [402, 258] on icon at bounding box center [404, 258] width 10 height 10
click at [392, 245] on icon at bounding box center [394, 244] width 10 height 10
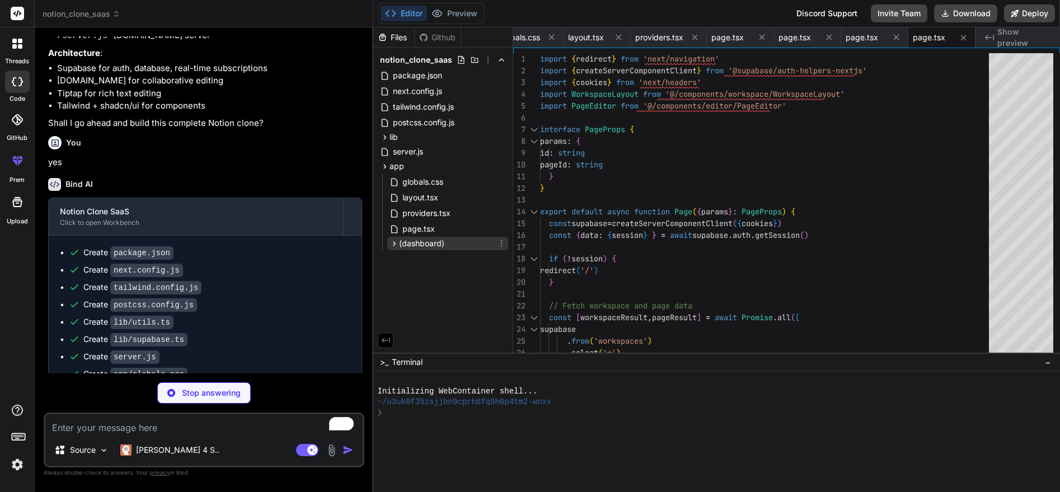
click at [392, 245] on icon at bounding box center [394, 244] width 10 height 10
click at [401, 270] on icon at bounding box center [404, 272] width 10 height 10
click at [401, 259] on icon at bounding box center [404, 258] width 10 height 10
click at [402, 258] on icon at bounding box center [404, 258] width 10 height 10
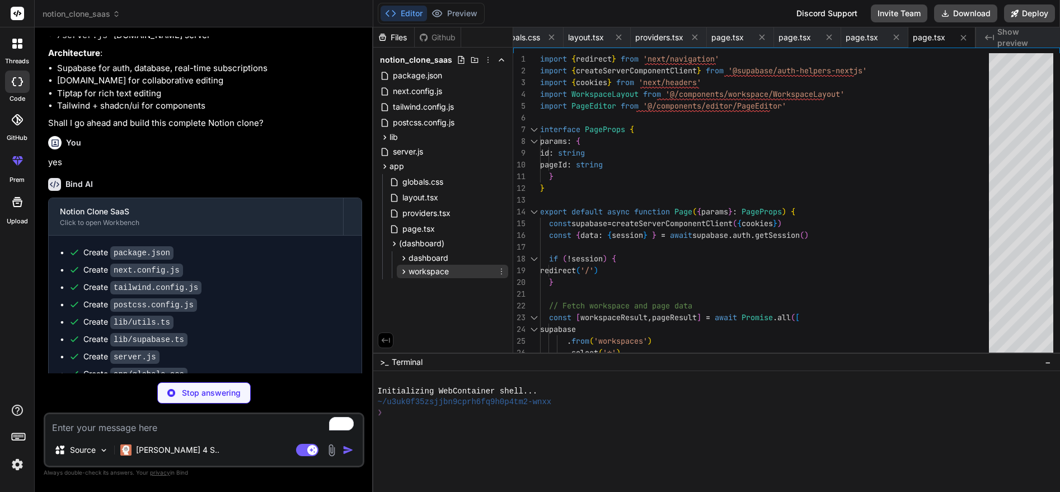
click at [402, 270] on icon at bounding box center [403, 271] width 3 height 4
click at [412, 285] on icon at bounding box center [413, 286] width 10 height 10
click at [424, 316] on icon at bounding box center [423, 317] width 10 height 10
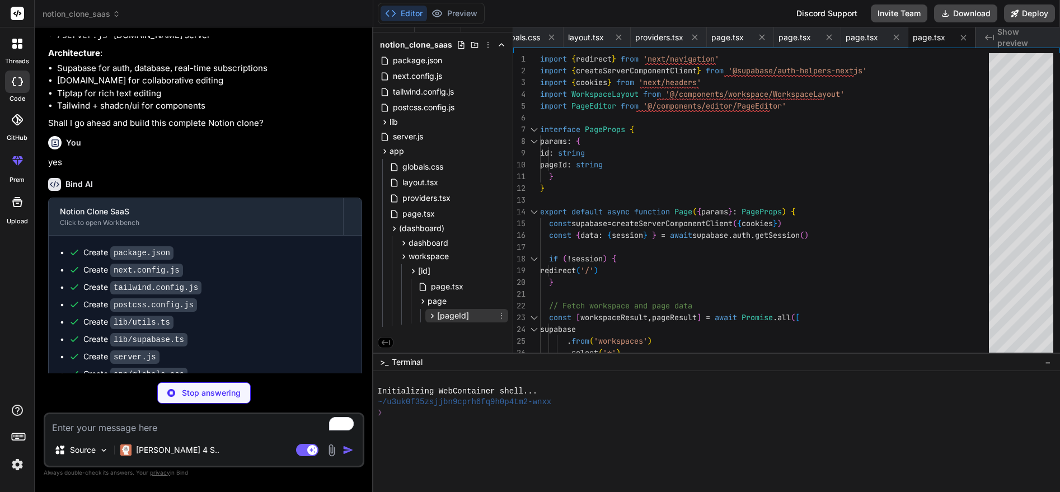
click at [434, 314] on icon at bounding box center [432, 316] width 10 height 10
type textarea "x"
type textarea "</form> </div> ) }"
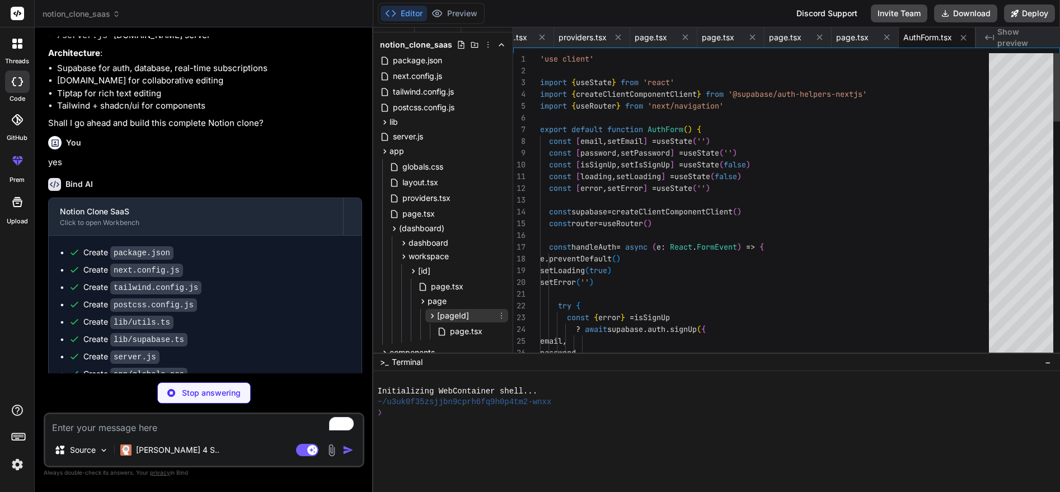
scroll to position [46, 0]
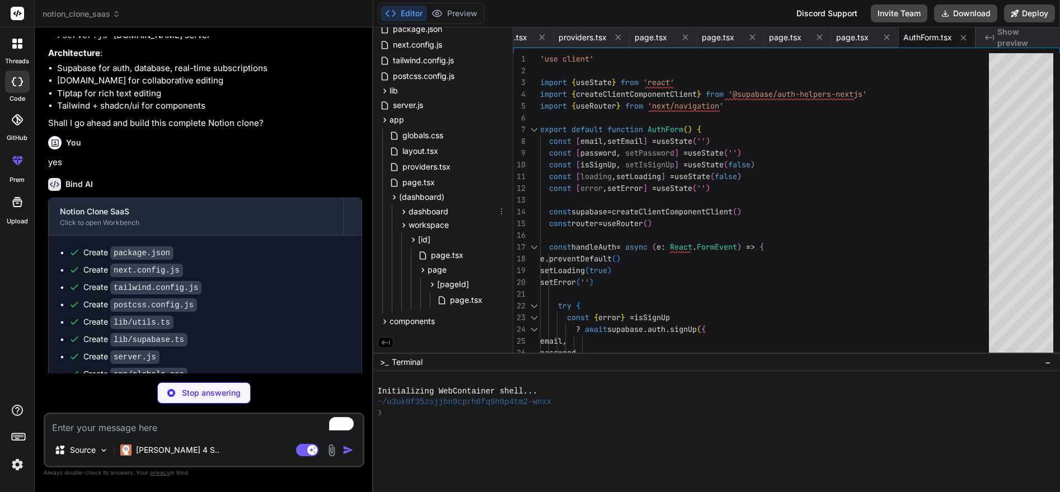
type textarea "x"
type textarea "<SocketContext.Provider value={{ socket, isConnected }}> {children} </SocketCon…"
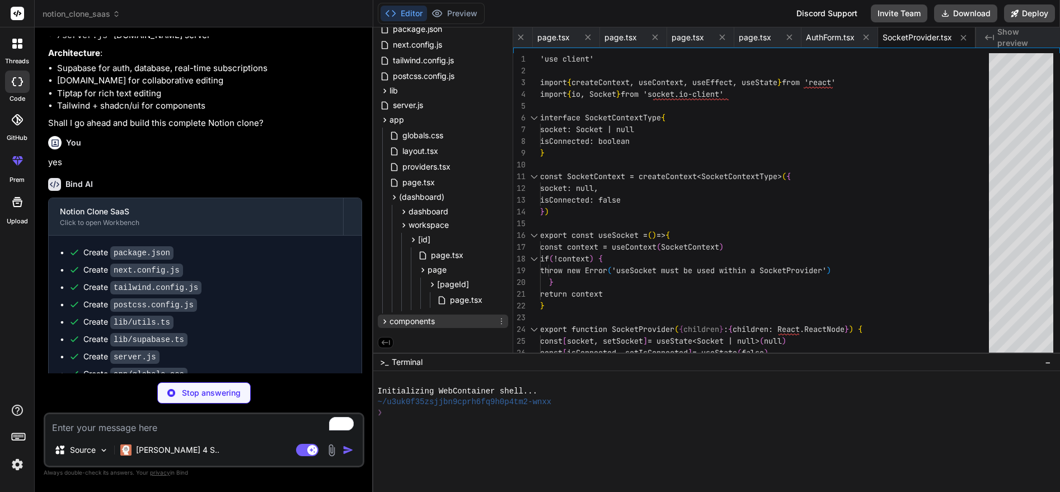
click at [385, 319] on icon at bounding box center [385, 322] width 10 height 10
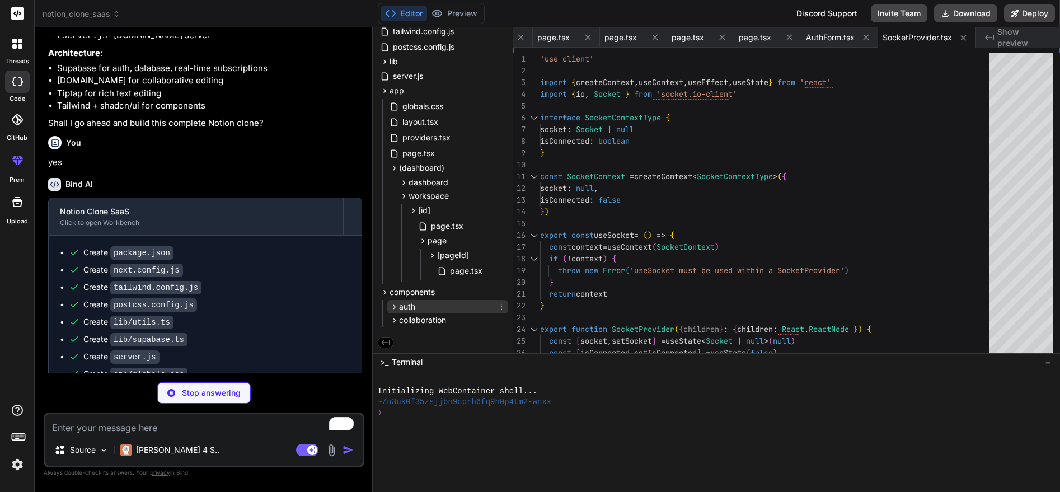
click at [395, 305] on icon at bounding box center [394, 307] width 10 height 10
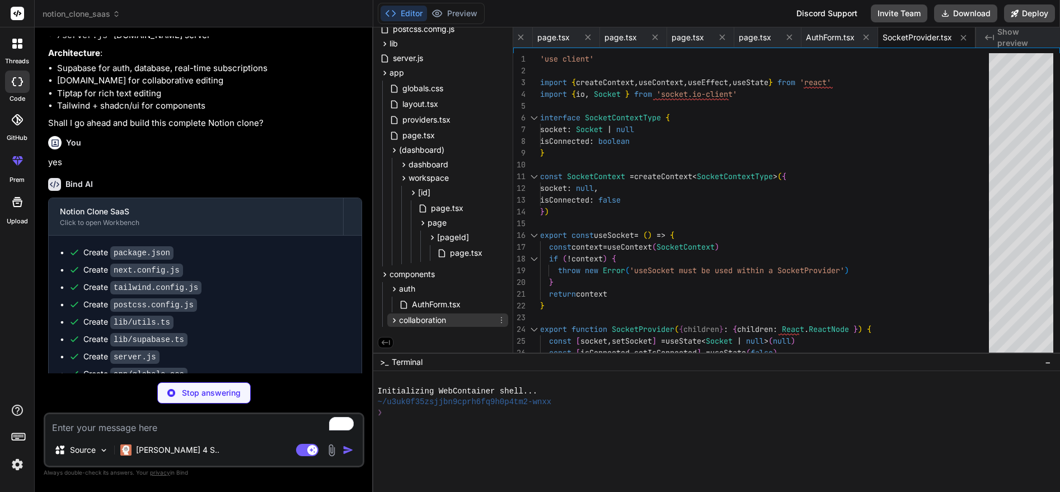
click at [397, 320] on icon at bounding box center [394, 321] width 10 height 10
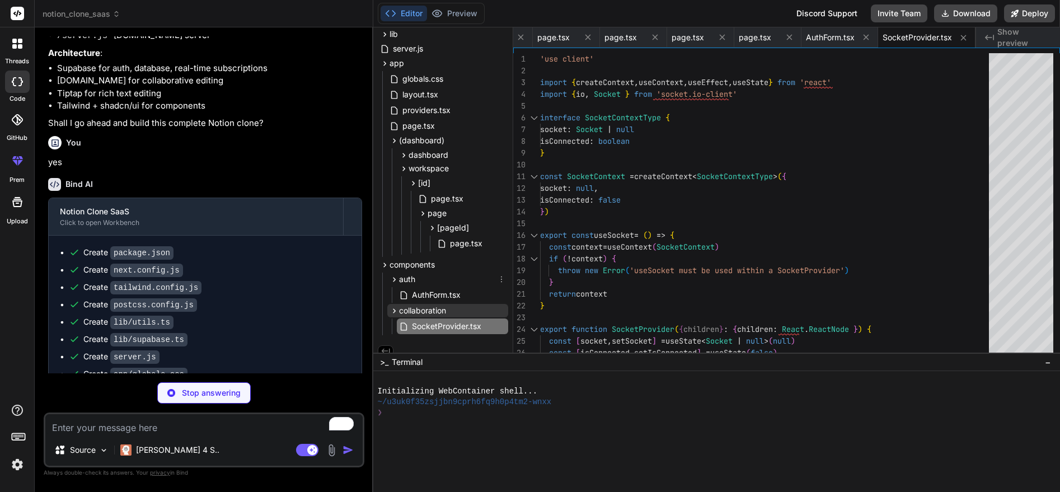
scroll to position [111, 0]
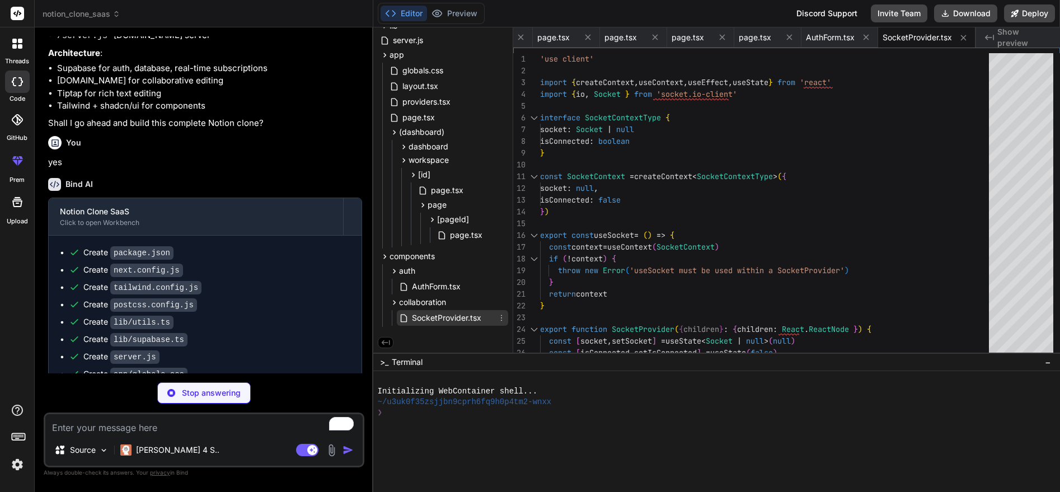
click at [433, 320] on span "SocketProvider.tsx" at bounding box center [447, 317] width 72 height 13
type textarea "x"
type textarea "</div> ))} </div> ) }"
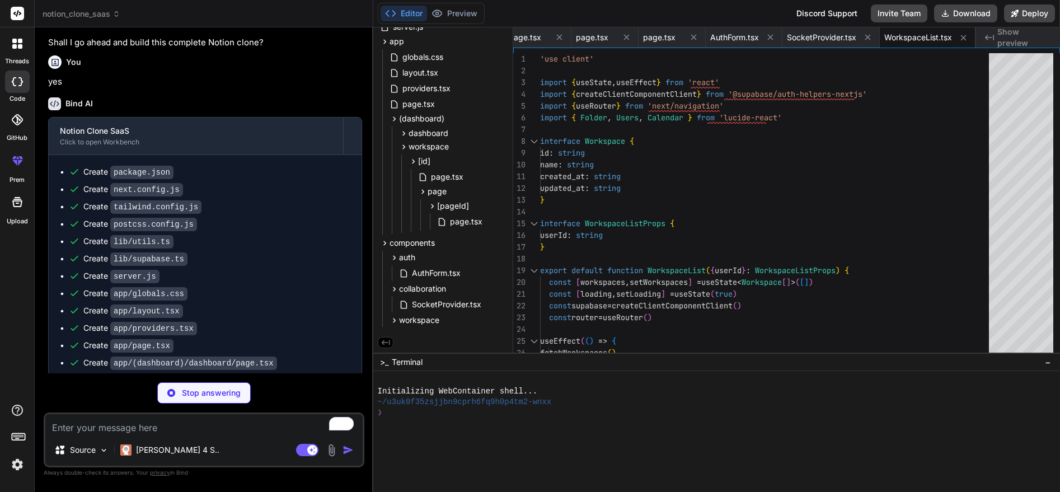
scroll to position [550, 0]
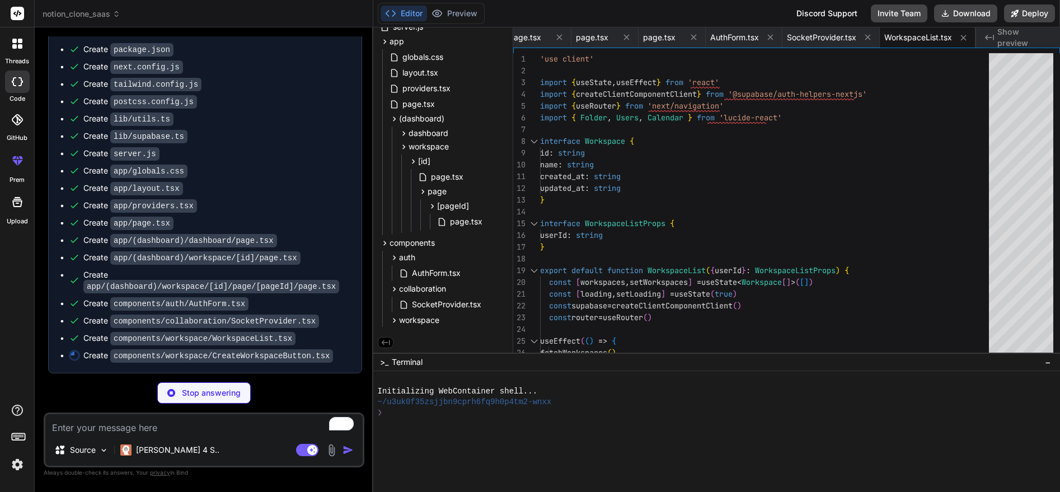
type textarea "x"
type textarea "</div> )} </> ) }"
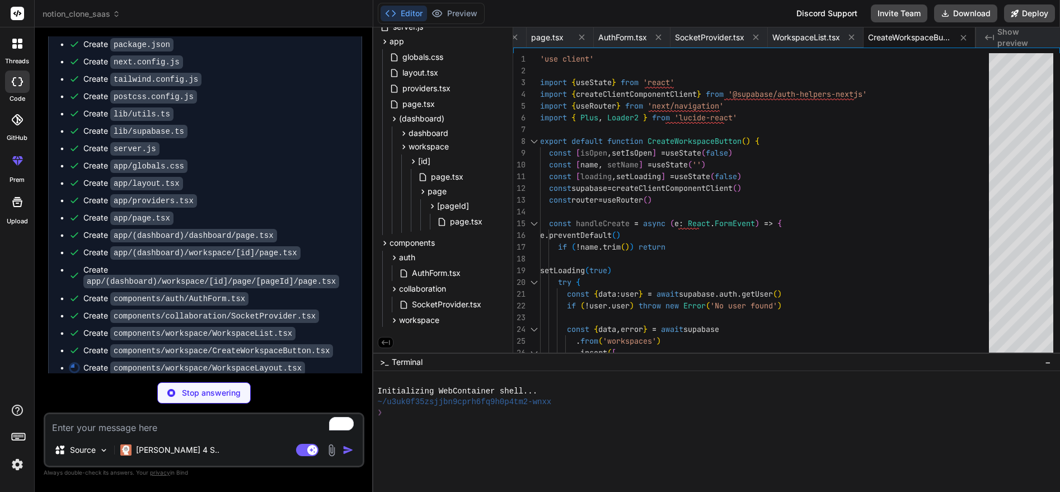
click at [15, 464] on img at bounding box center [17, 464] width 19 height 19
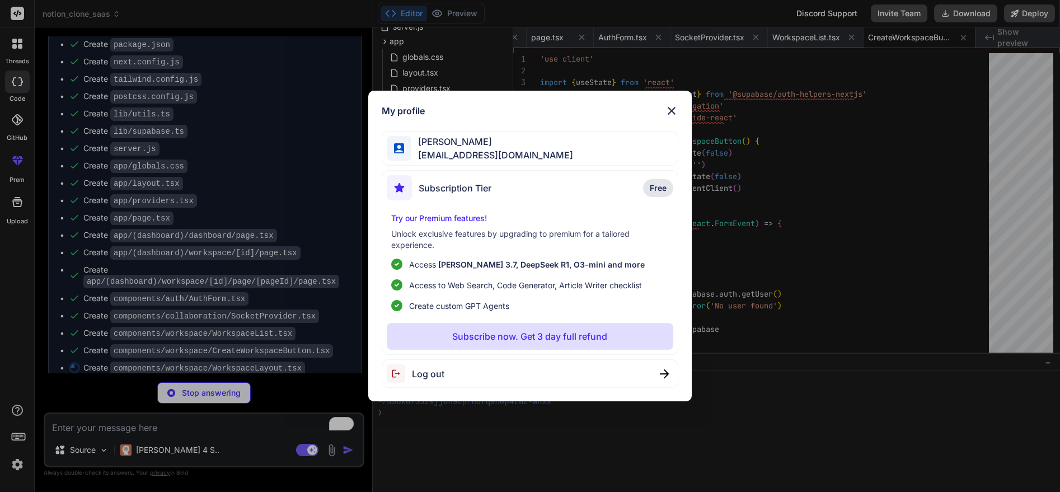
type textarea "x"
type textarea "}"
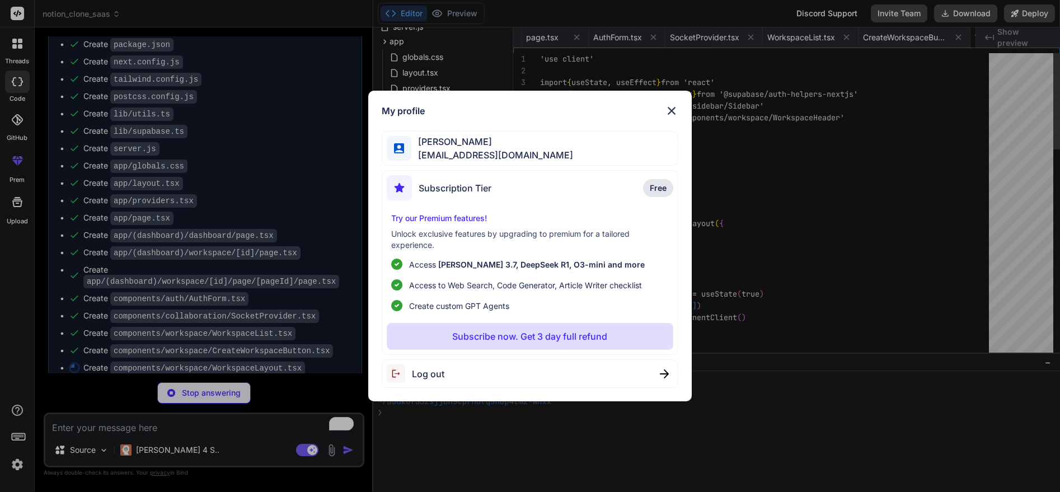
scroll to position [0, 1053]
type textarea "x"
type textarea "> <User className="h-5 w-5 text-gray-600" /> </button> </div> </div> </header> …"
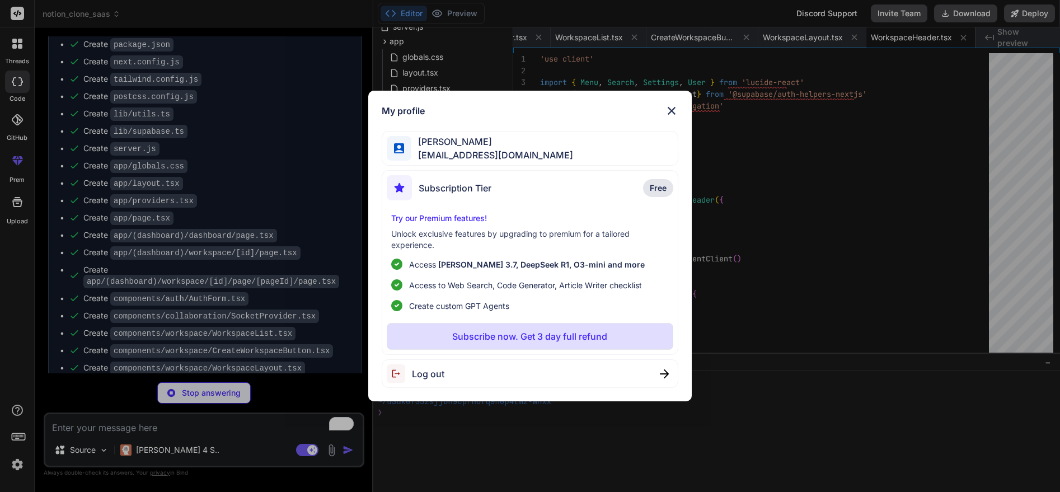
click at [669, 112] on img at bounding box center [671, 110] width 13 height 13
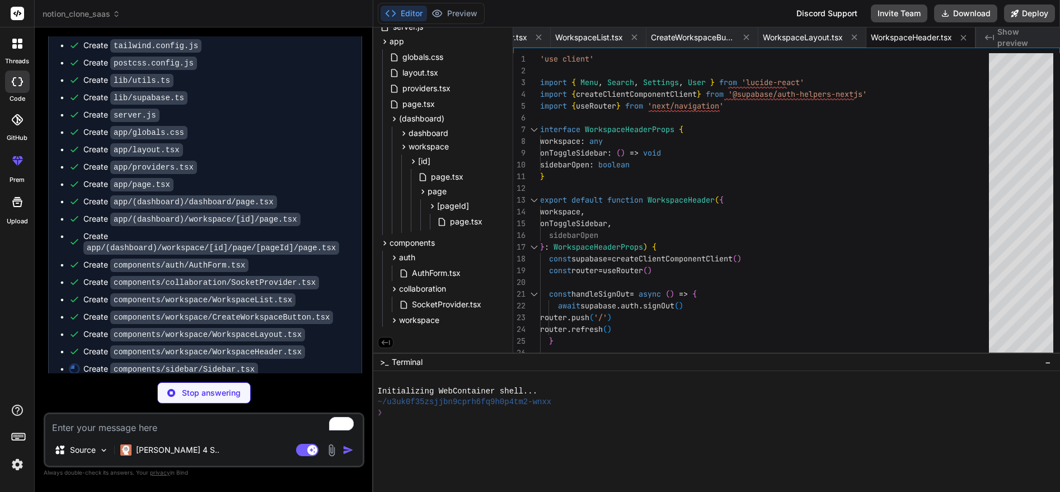
scroll to position [602, 0]
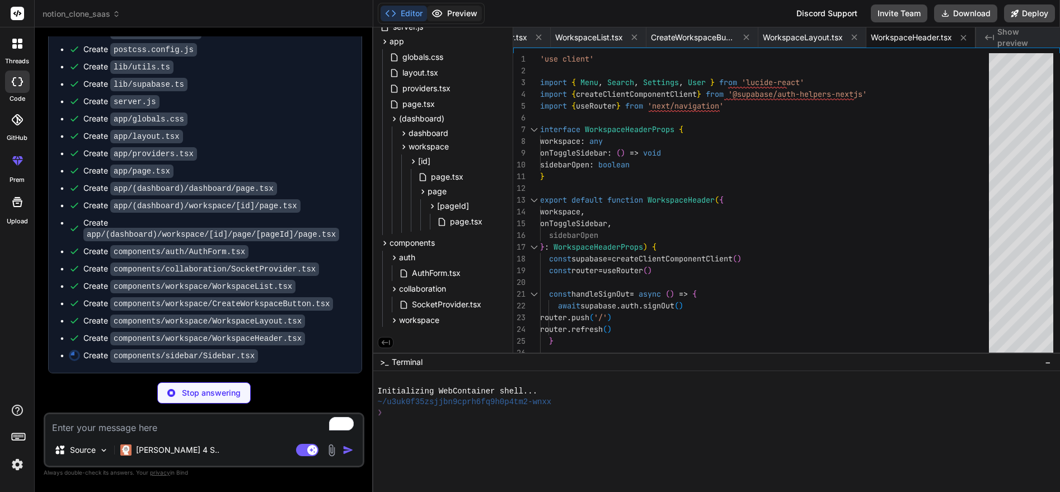
click at [442, 20] on button "Preview" at bounding box center [454, 14] width 55 height 16
type textarea "x"
type textarea "</div> </div> </div> ) }"
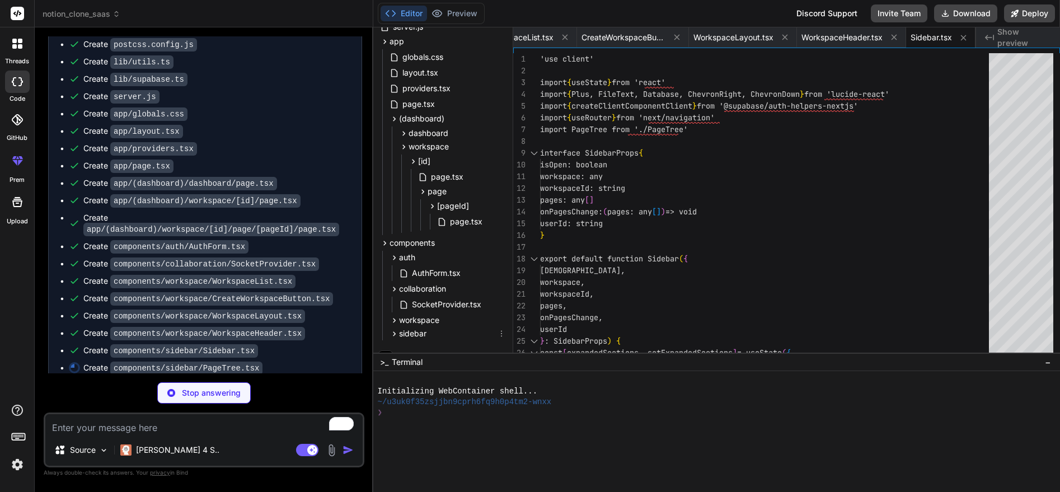
scroll to position [138, 0]
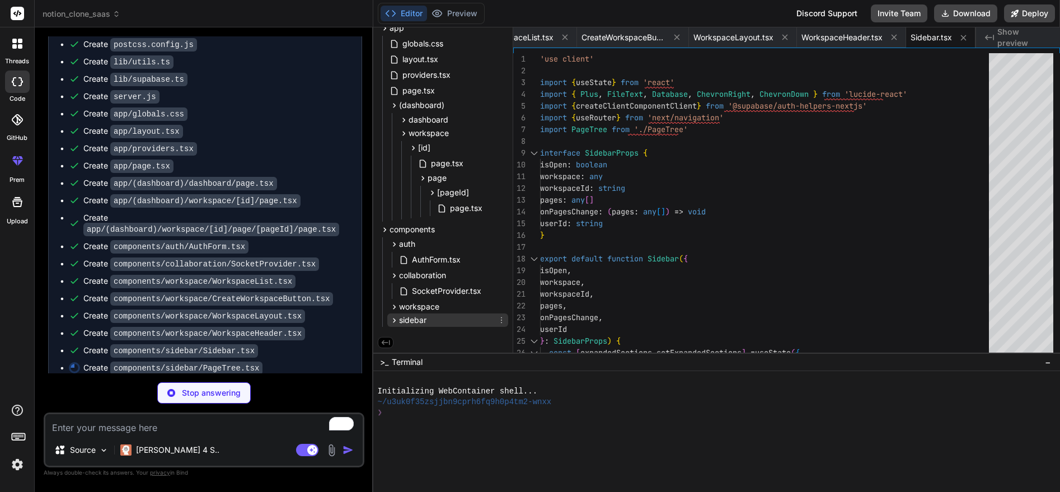
click at [394, 320] on icon at bounding box center [394, 321] width 10 height 10
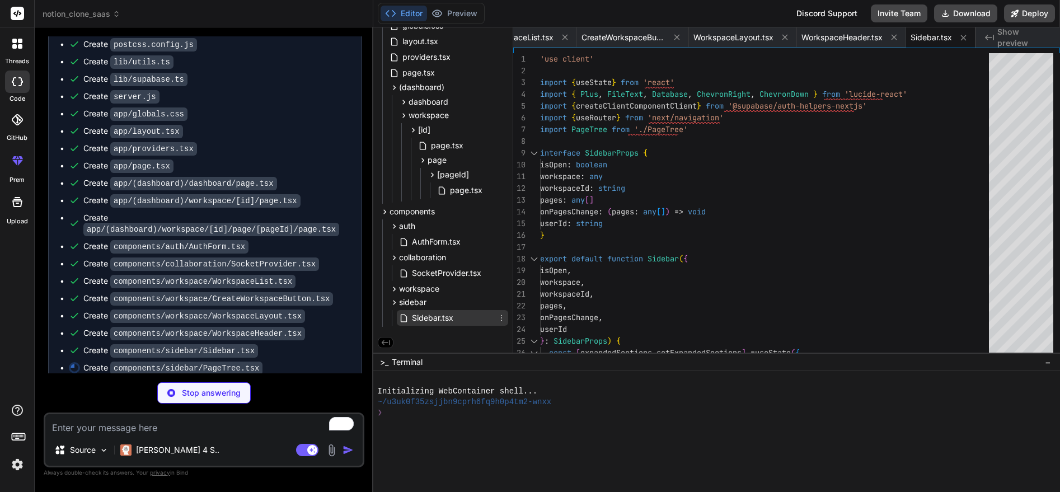
click at [426, 319] on span "Sidebar.tsx" at bounding box center [433, 317] width 44 height 13
type textarea "x"
type textarea "</div> ))} </div> ) }"
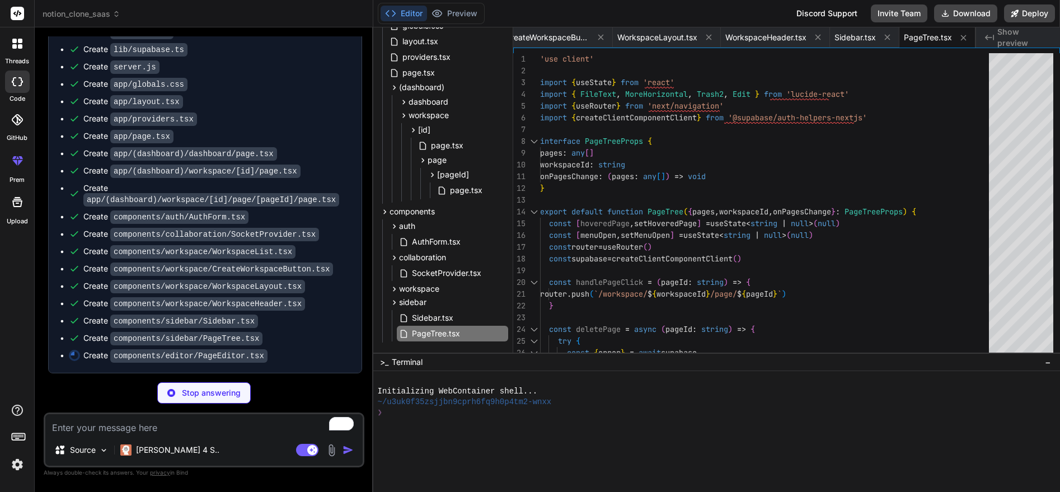
scroll to position [637, 0]
type textarea "x"
type textarea "}"
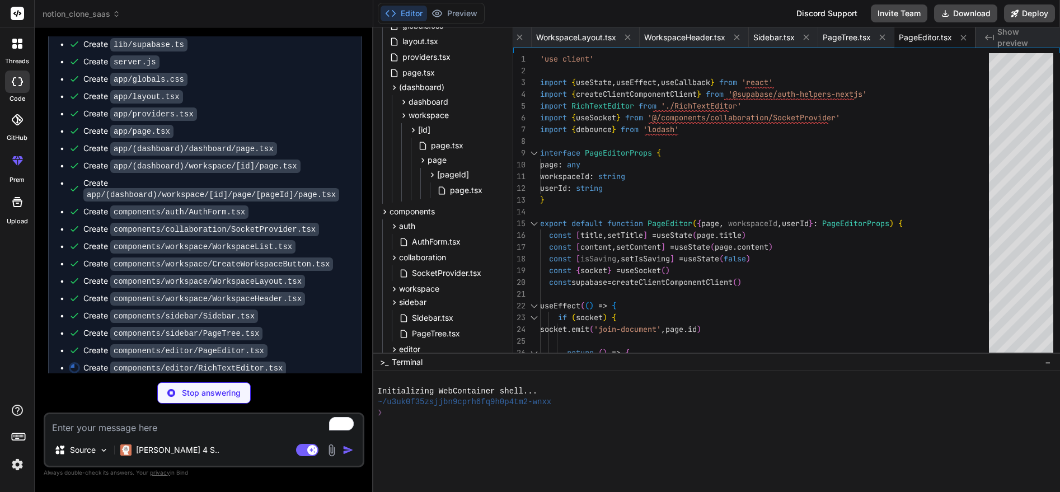
scroll to position [654, 0]
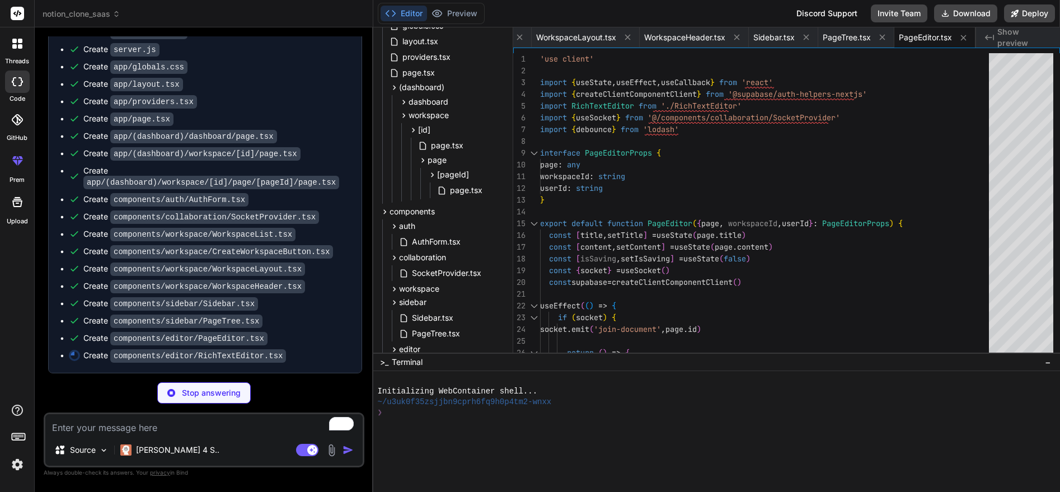
click at [231, 358] on code "components/editor/RichTextEditor.tsx" at bounding box center [198, 355] width 176 height 13
drag, startPoint x: 270, startPoint y: 357, endPoint x: 113, endPoint y: 357, distance: 157.2
click at [113, 357] on code "components/editor/RichTextEditor.tsx" at bounding box center [198, 355] width 176 height 13
drag, startPoint x: 113, startPoint y: 357, endPoint x: 137, endPoint y: 358, distance: 23.5
click at [137, 358] on code "components/editor/RichTextEditor.tsx" at bounding box center [198, 355] width 176 height 13
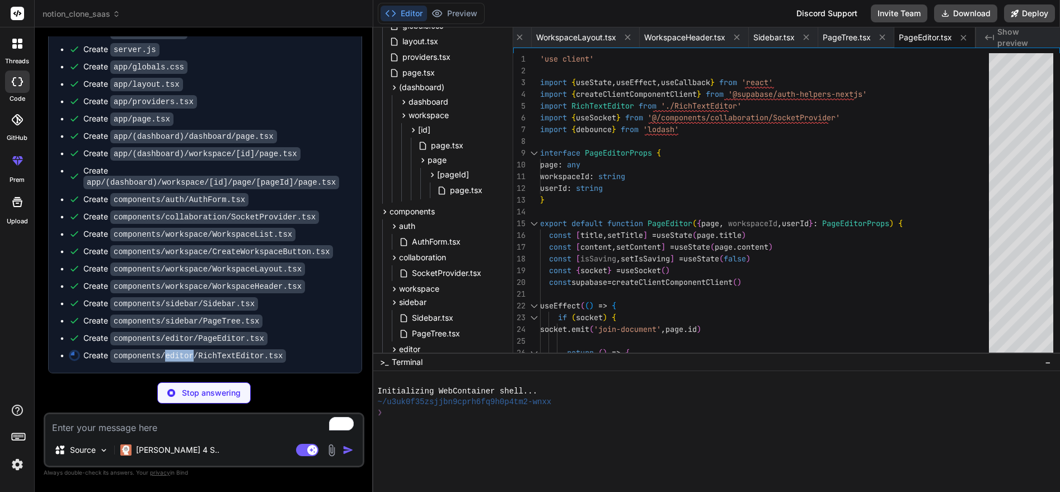
drag, startPoint x: 161, startPoint y: 357, endPoint x: 185, endPoint y: 357, distance: 24.1
click at [185, 357] on code "components/editor/RichTextEditor.tsx" at bounding box center [198, 355] width 176 height 13
drag, startPoint x: 185, startPoint y: 357, endPoint x: 174, endPoint y: 356, distance: 10.7
click at [174, 356] on code "components/editor/RichTextEditor.tsx" at bounding box center [198, 355] width 176 height 13
type textarea "x"
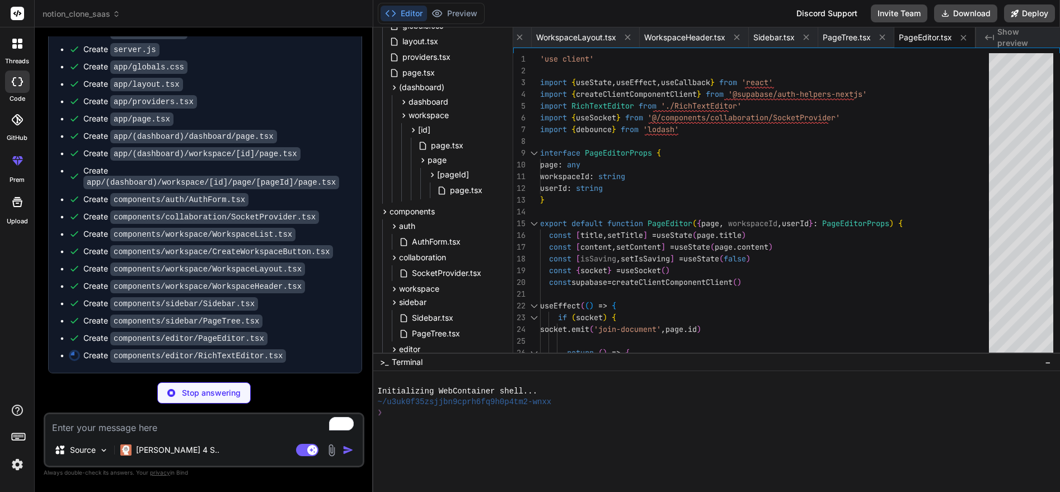
type textarea "{/* Editor Content */} <div className="flex-1 overflow-auto"> <EditorContent ed…"
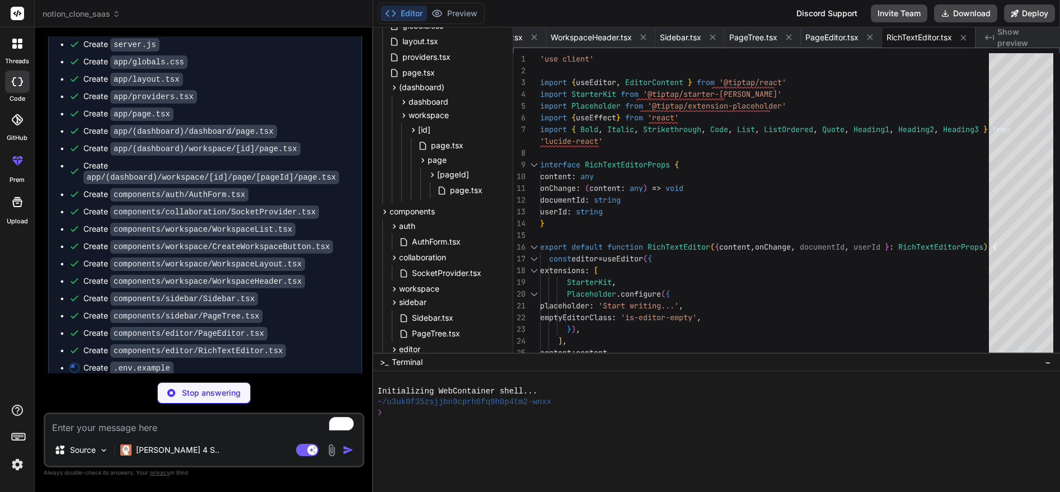
type textarea "x"
type textarea "NEXT_PUBLIC_SUPABASE_URL=your-supabase-url NEXT_PUBLIC_SUPABASE_ANON_KEY=your-s…"
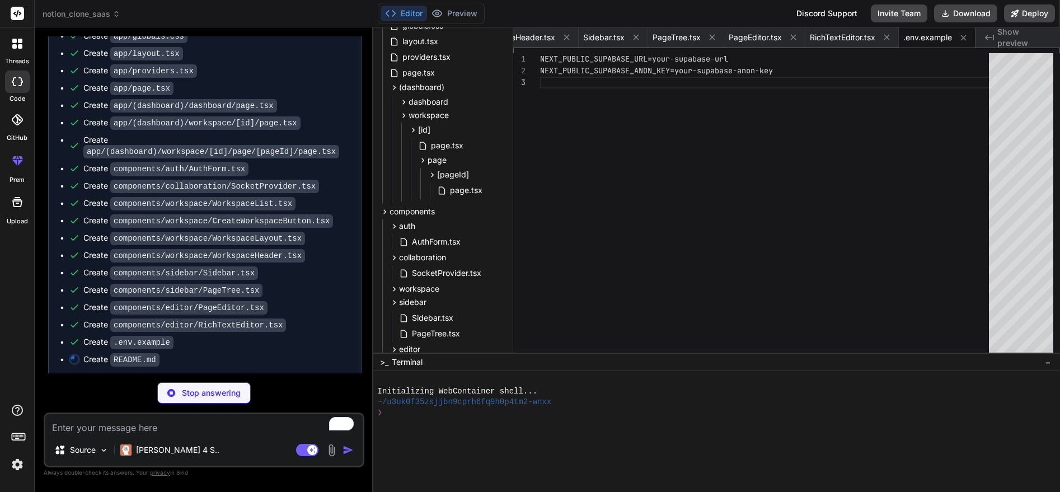
scroll to position [689, 0]
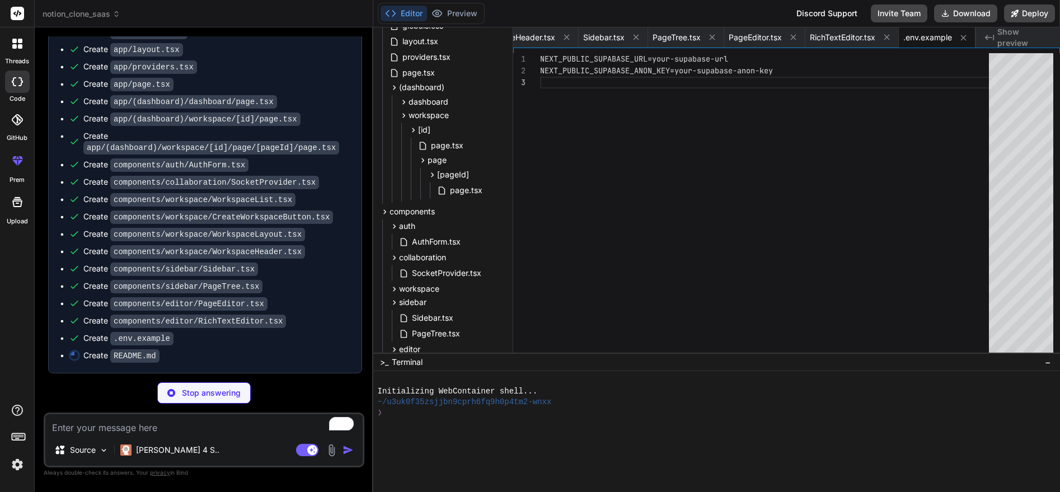
type textarea "x"
type textarea "2. Create a feature branch 3. Make your changes 4. Add tests if applicable 5. S…"
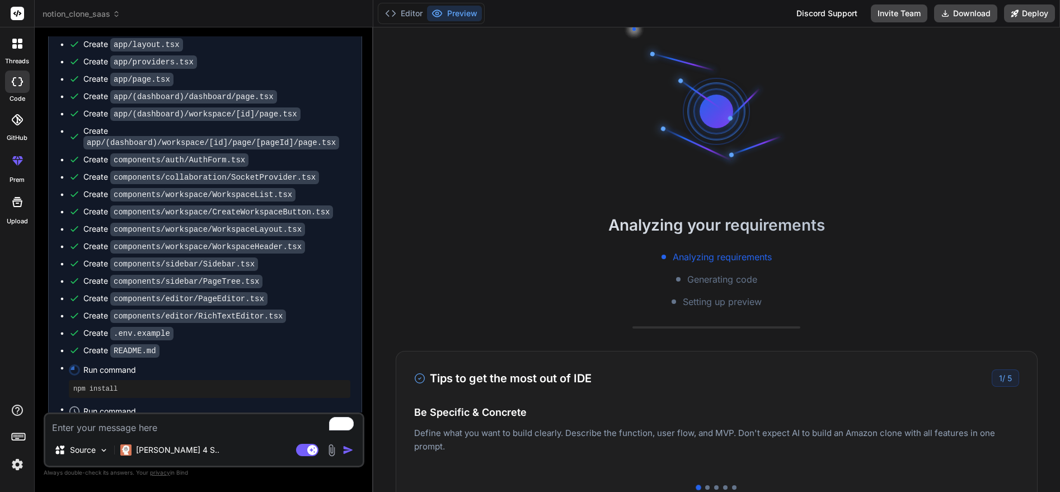
type textarea "x"
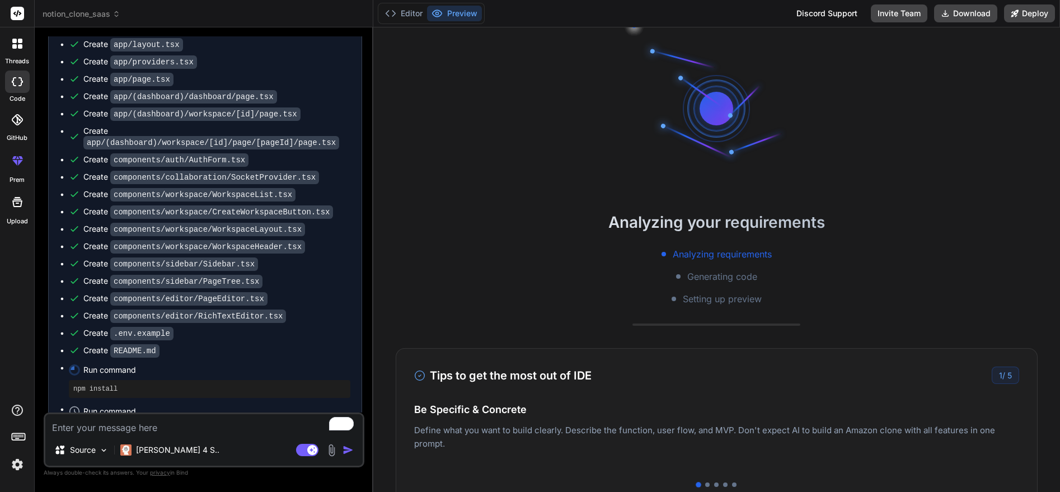
scroll to position [0, 0]
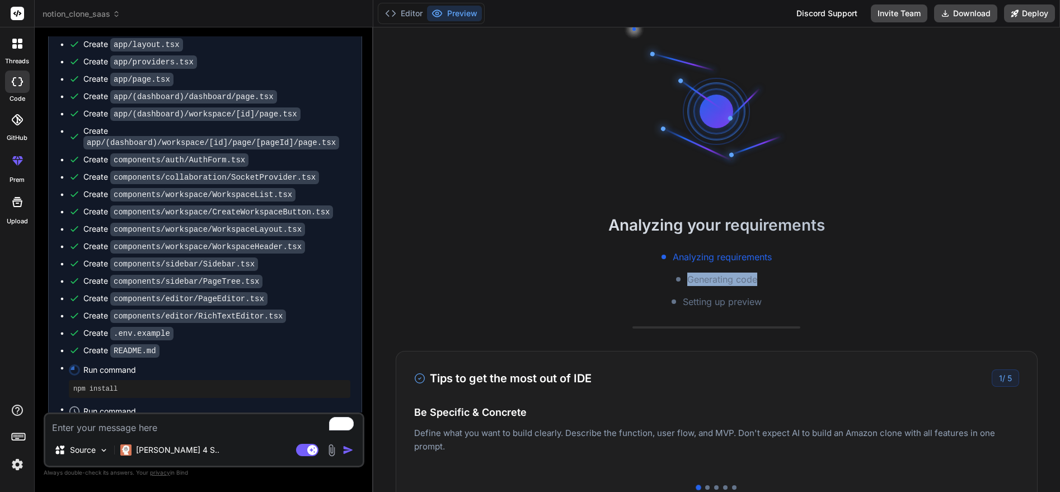
drag, startPoint x: 684, startPoint y: 274, endPoint x: 753, endPoint y: 280, distance: 69.1
click at [753, 280] on div "Analyzing requirements Generating code Setting up preview" at bounding box center [716, 279] width 687 height 58
drag, startPoint x: 753, startPoint y: 280, endPoint x: 716, endPoint y: 279, distance: 37.0
click at [716, 279] on span "Generating code" at bounding box center [722, 278] width 70 height 13
drag, startPoint x: 684, startPoint y: 279, endPoint x: 751, endPoint y: 281, distance: 67.2
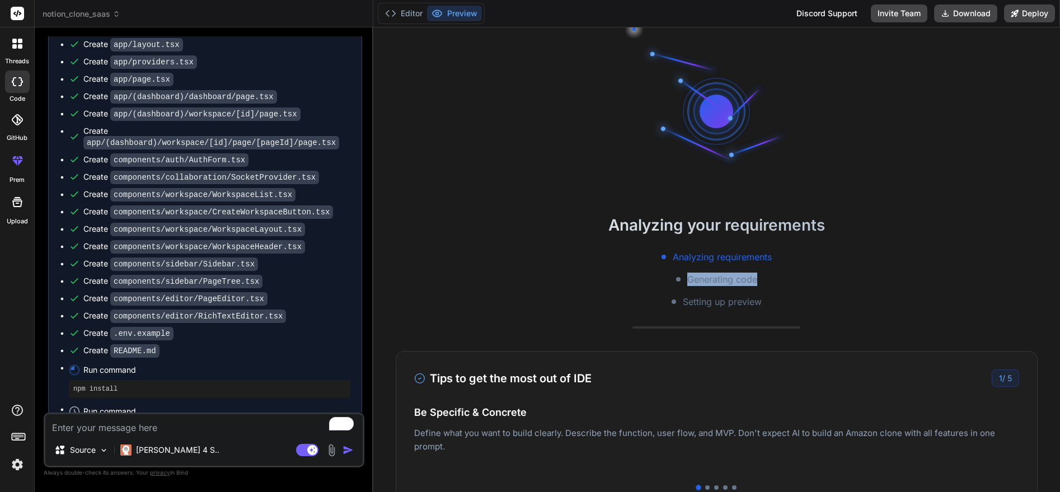
click at [751, 281] on span "Generating code" at bounding box center [722, 278] width 70 height 13
drag, startPoint x: 751, startPoint y: 281, endPoint x: 715, endPoint y: 281, distance: 36.9
click at [715, 281] on span "Generating code" at bounding box center [722, 278] width 70 height 13
click at [690, 300] on span "Setting up preview" at bounding box center [722, 301] width 79 height 13
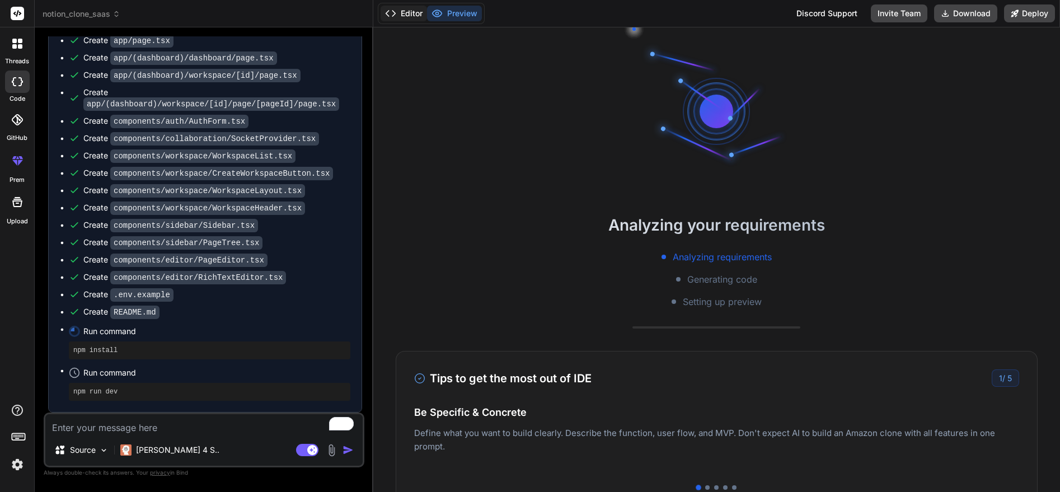
click at [410, 16] on button "Editor" at bounding box center [403, 14] width 46 height 16
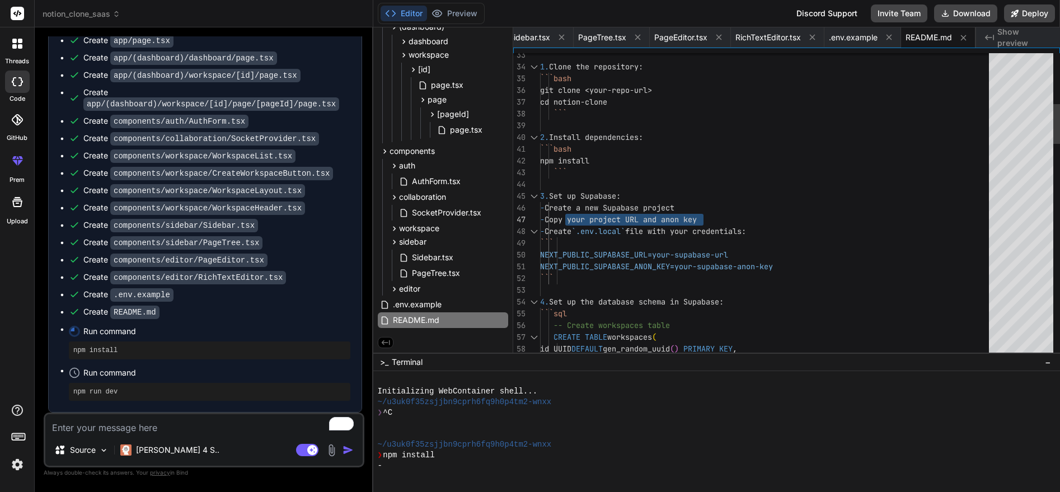
drag, startPoint x: 563, startPoint y: 217, endPoint x: 730, endPoint y: 219, distance: 166.8
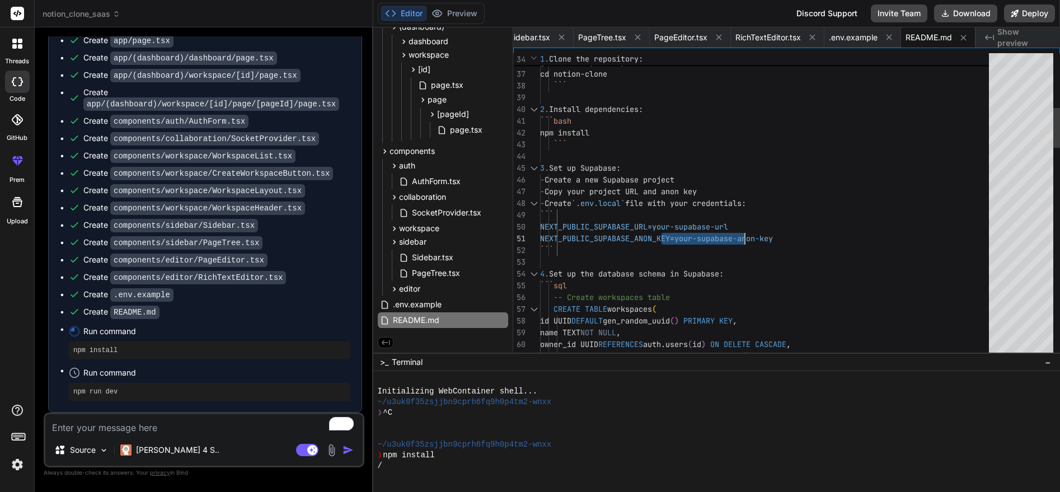
drag, startPoint x: 674, startPoint y: 229, endPoint x: 764, endPoint y: 228, distance: 90.1
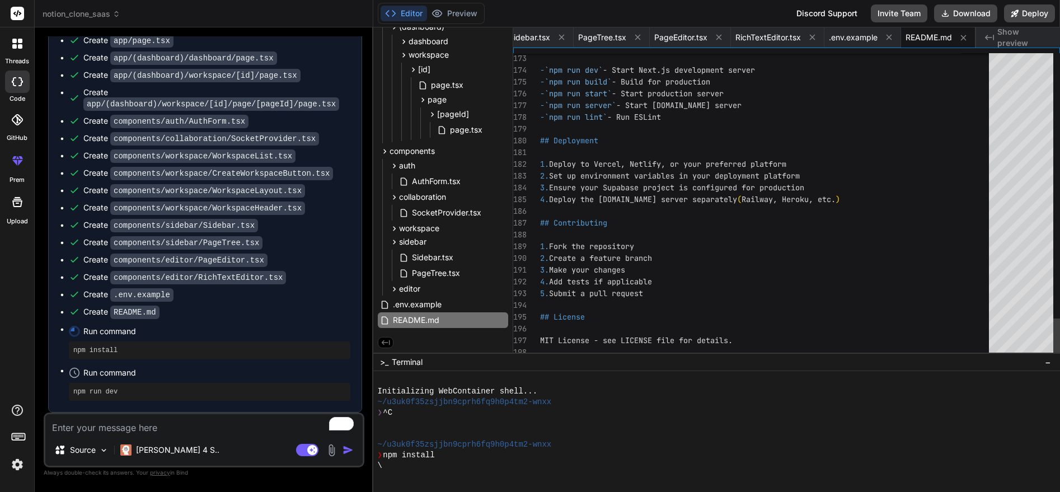
type textarea "## Deployment 1. Deploy to Vercel, Netlify, or your preferred platform 2. Set u…"
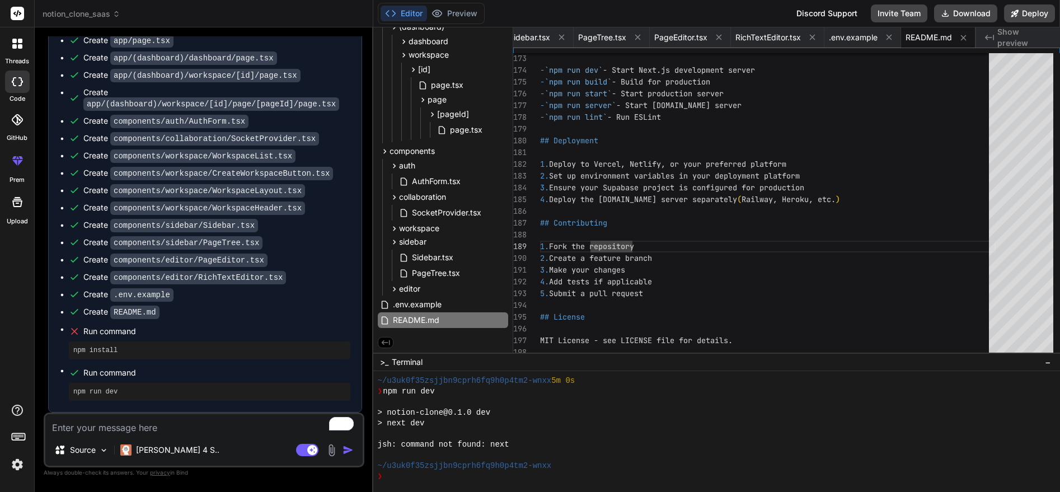
click at [97, 347] on pre "npm install" at bounding box center [209, 350] width 272 height 9
click at [544, 438] on div at bounding box center [712, 434] width 668 height 11
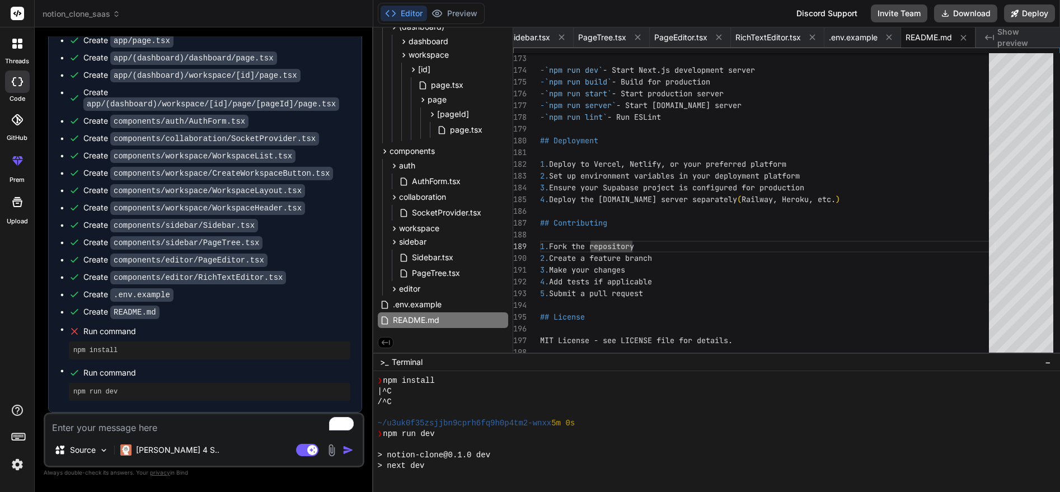
scroll to position [128, 0]
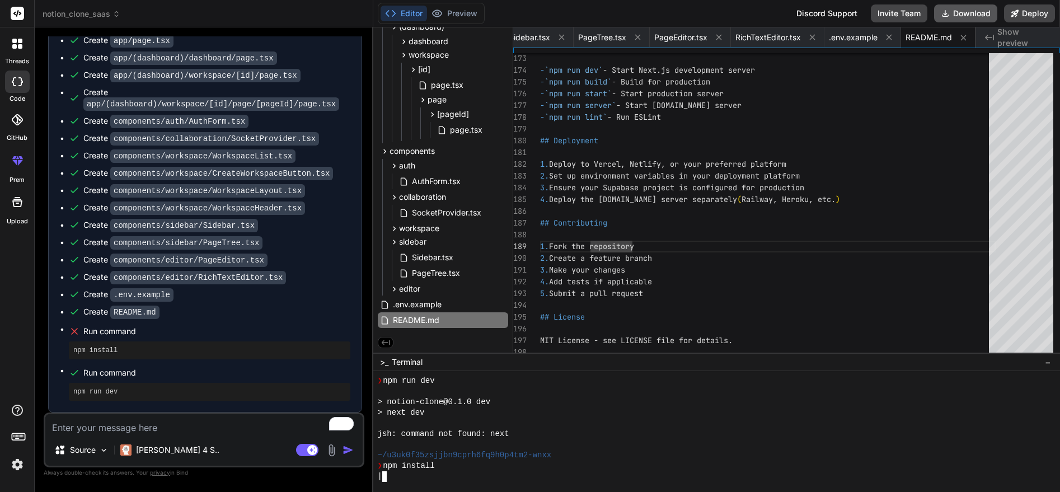
click at [970, 8] on button "Download" at bounding box center [965, 13] width 63 height 18
click at [636, 464] on div "❯ npm install" at bounding box center [712, 465] width 668 height 11
type textarea "x"
